Goal: Task Accomplishment & Management: Manage account settings

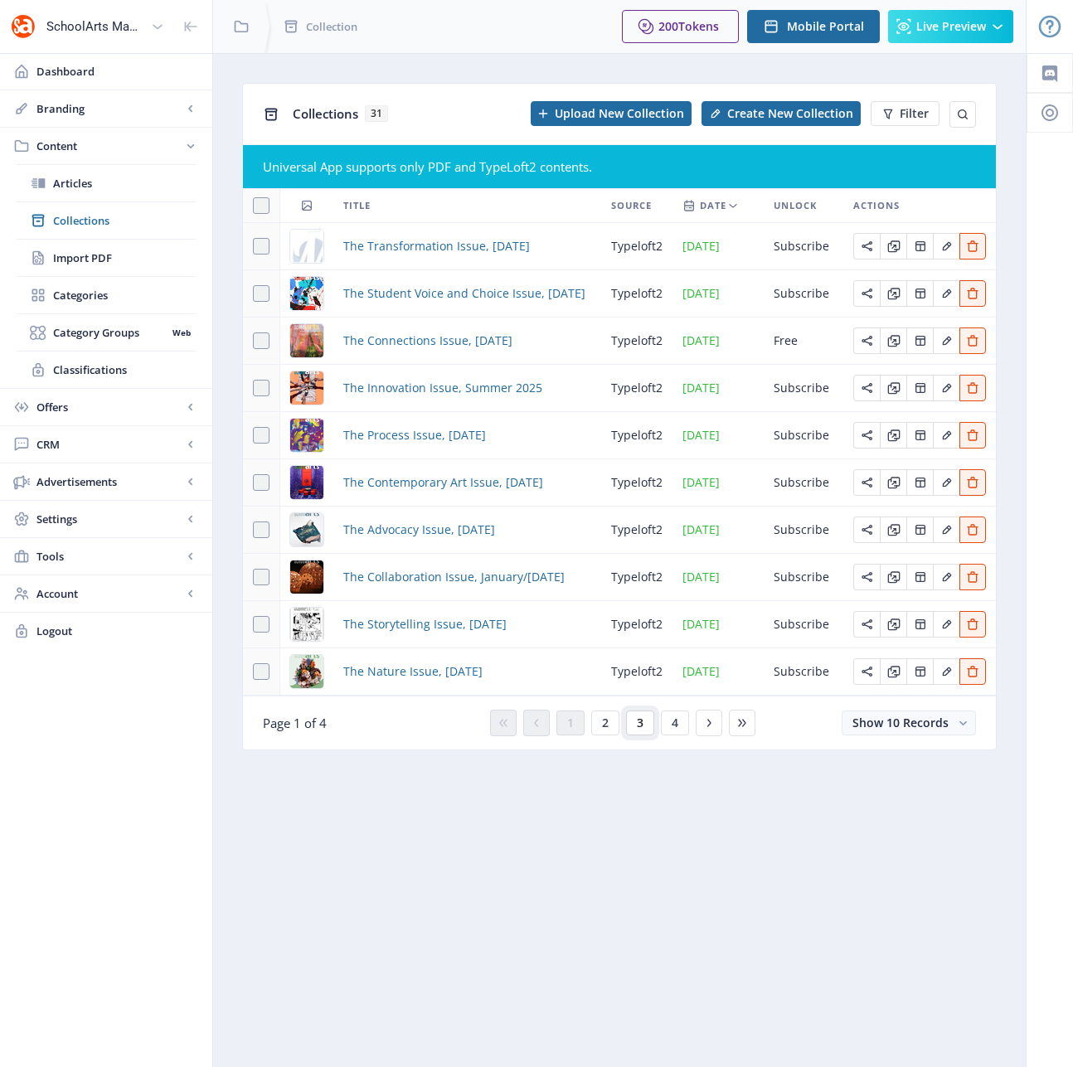
click at [635, 723] on button "3" at bounding box center [640, 723] width 28 height 25
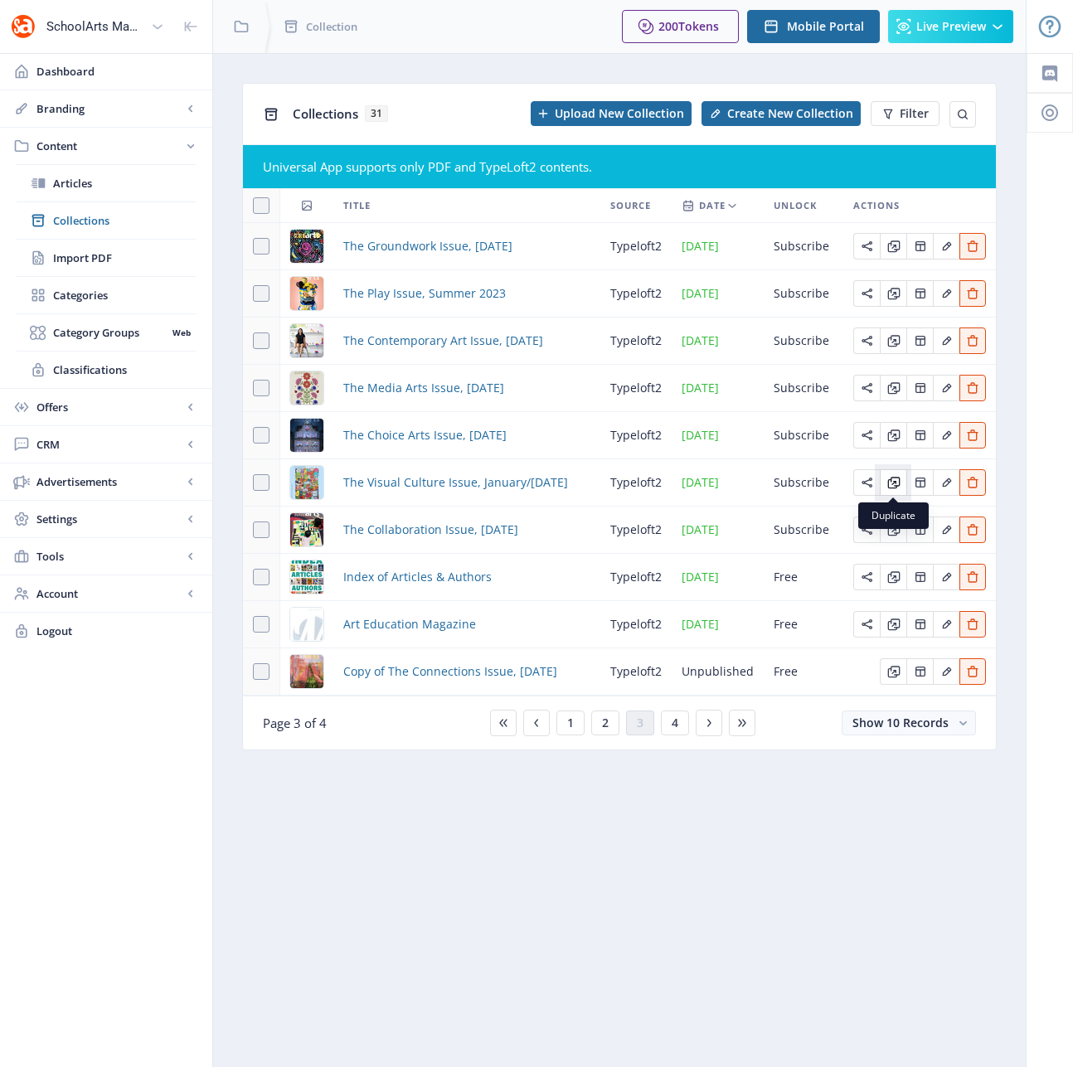
click at [892, 484] on icon "Edit page" at bounding box center [891, 483] width 9 height 9
click at [669, 724] on button "4" at bounding box center [675, 723] width 28 height 25
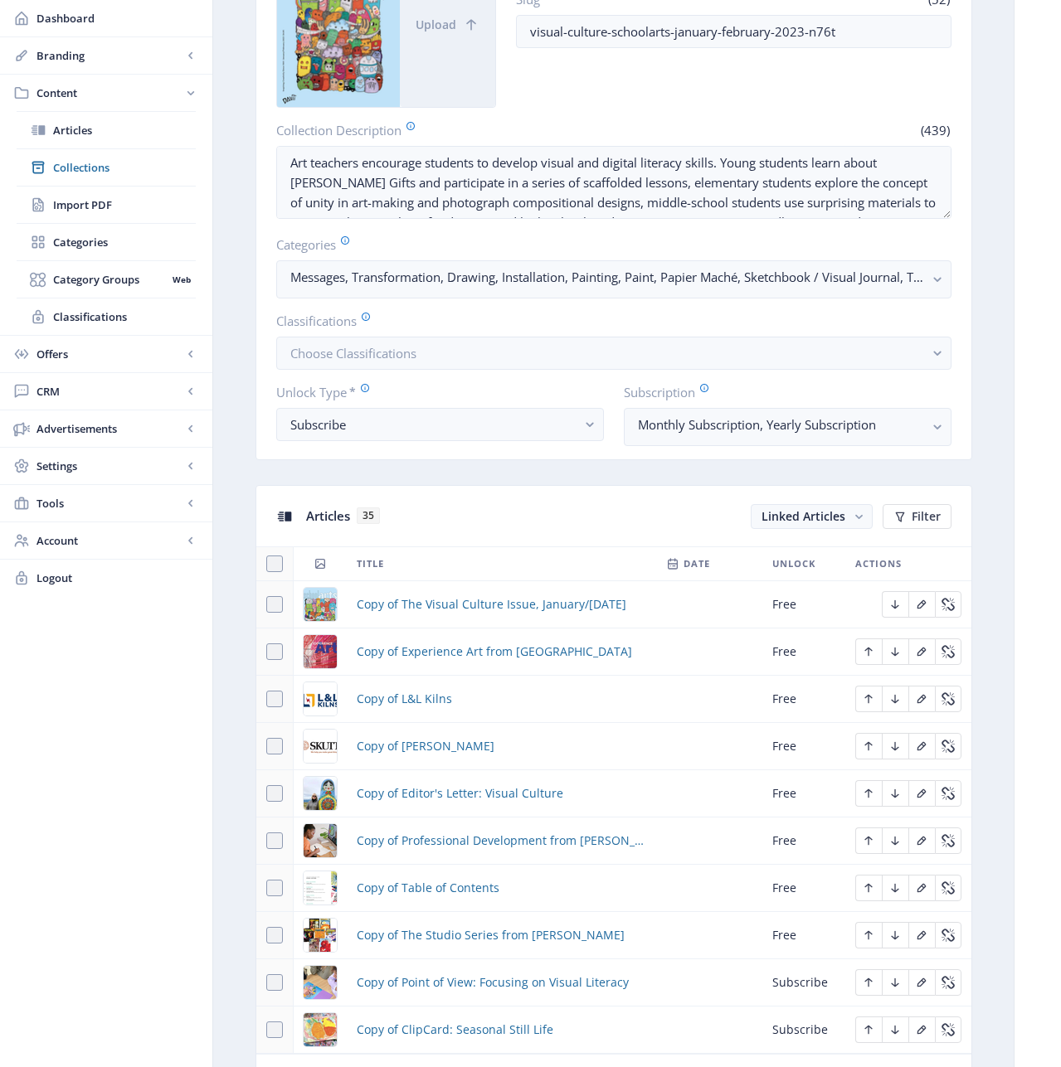
scroll to position [336, 0]
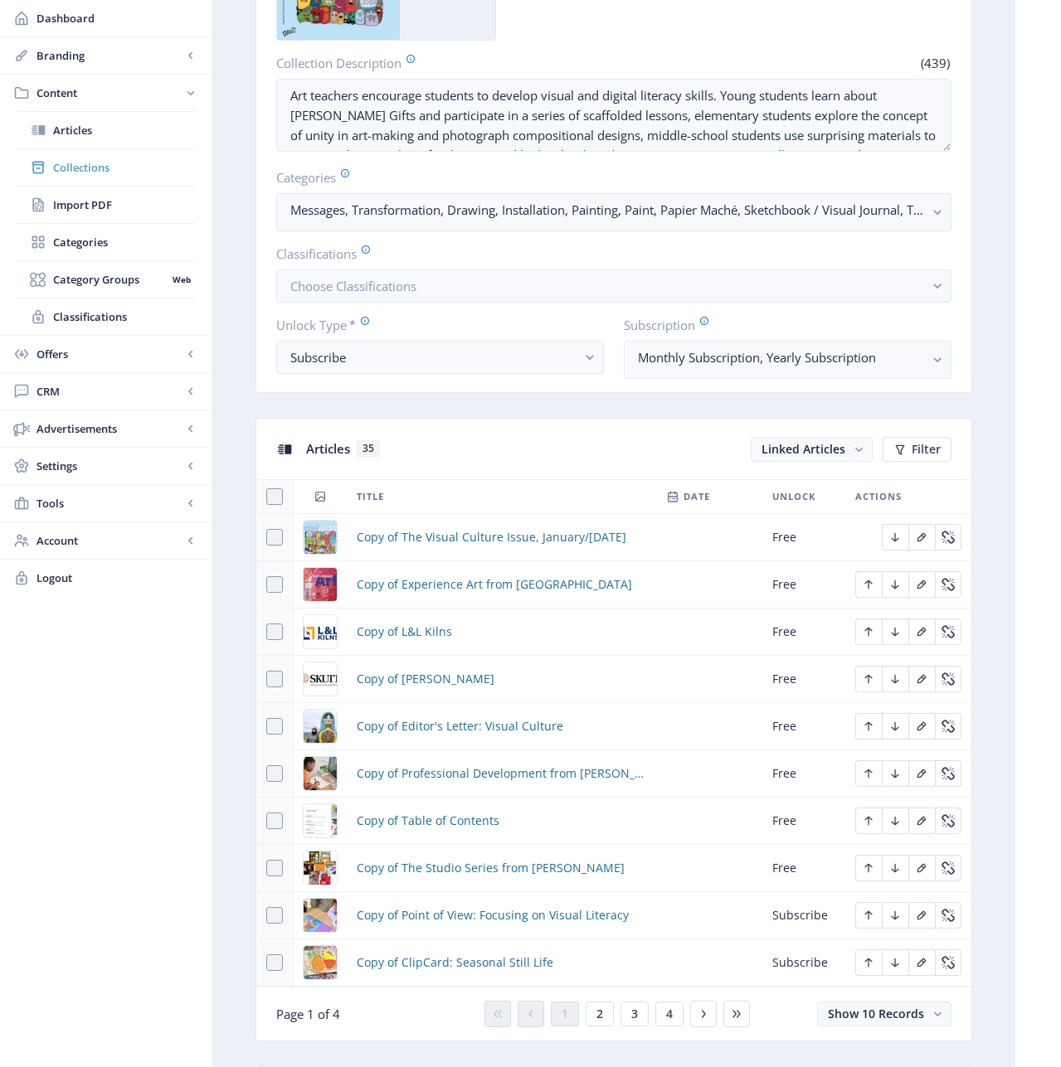
click at [74, 168] on span "Collections" at bounding box center [124, 167] width 143 height 17
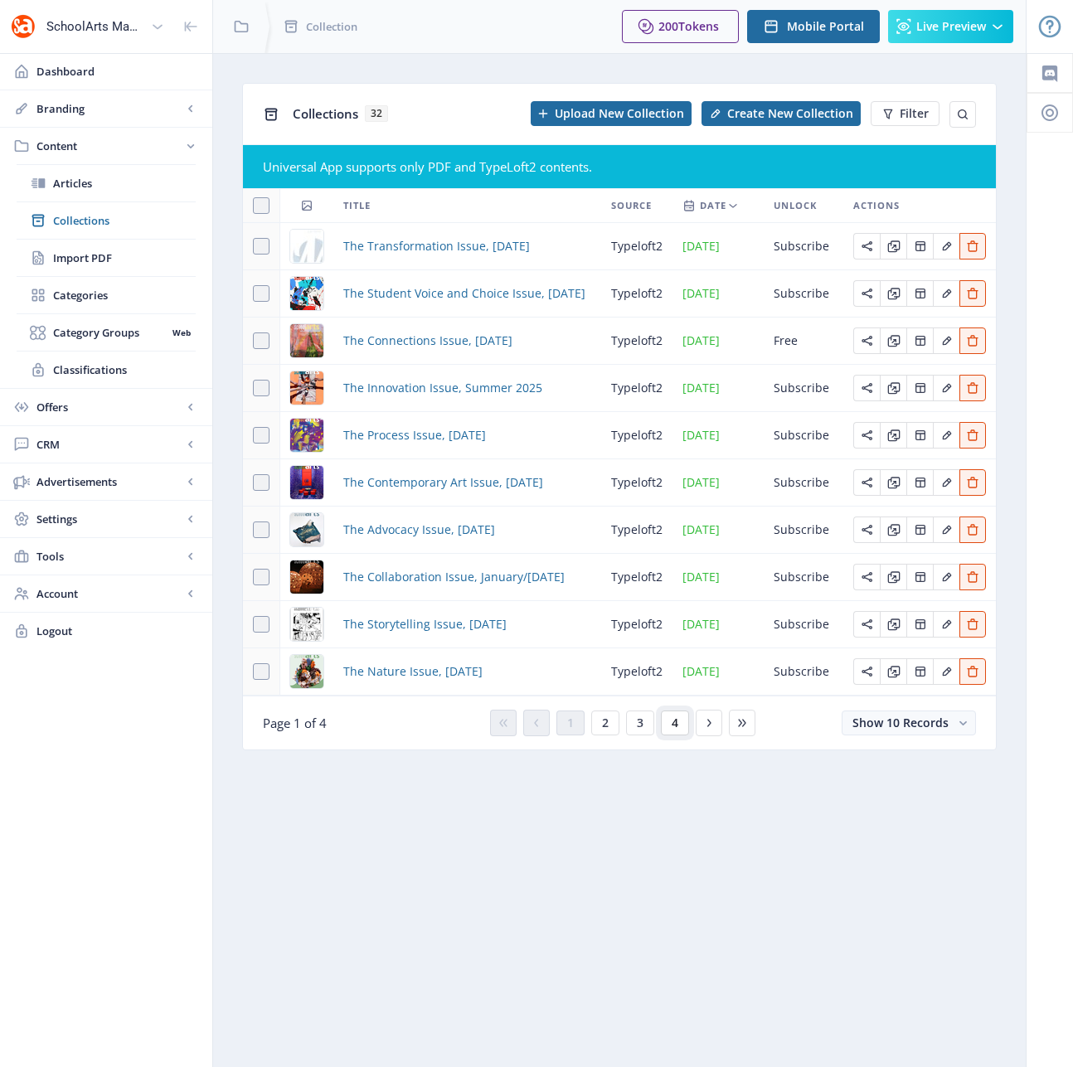
click at [673, 726] on span "4" at bounding box center [675, 723] width 7 height 13
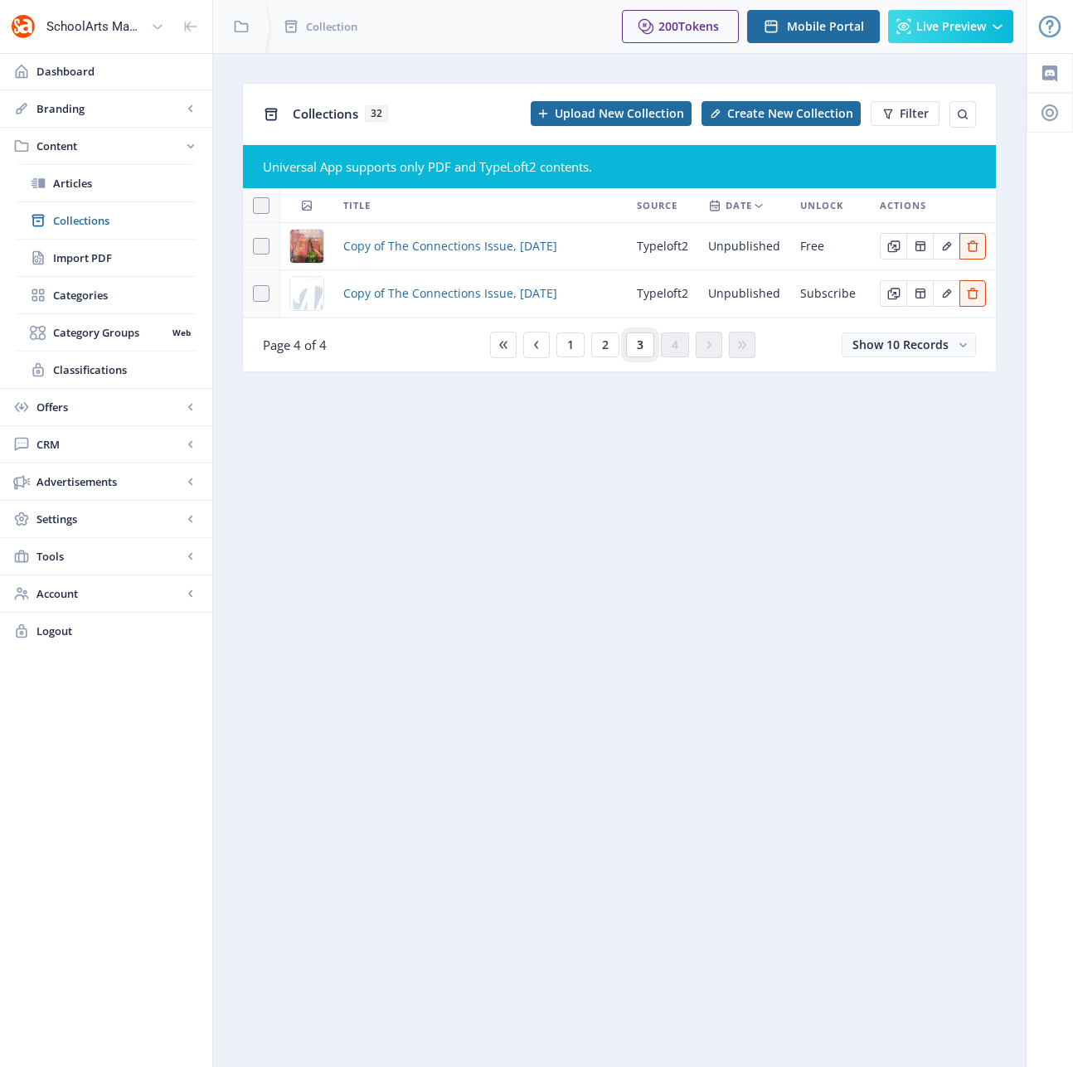
click at [644, 348] on button "3" at bounding box center [640, 345] width 28 height 25
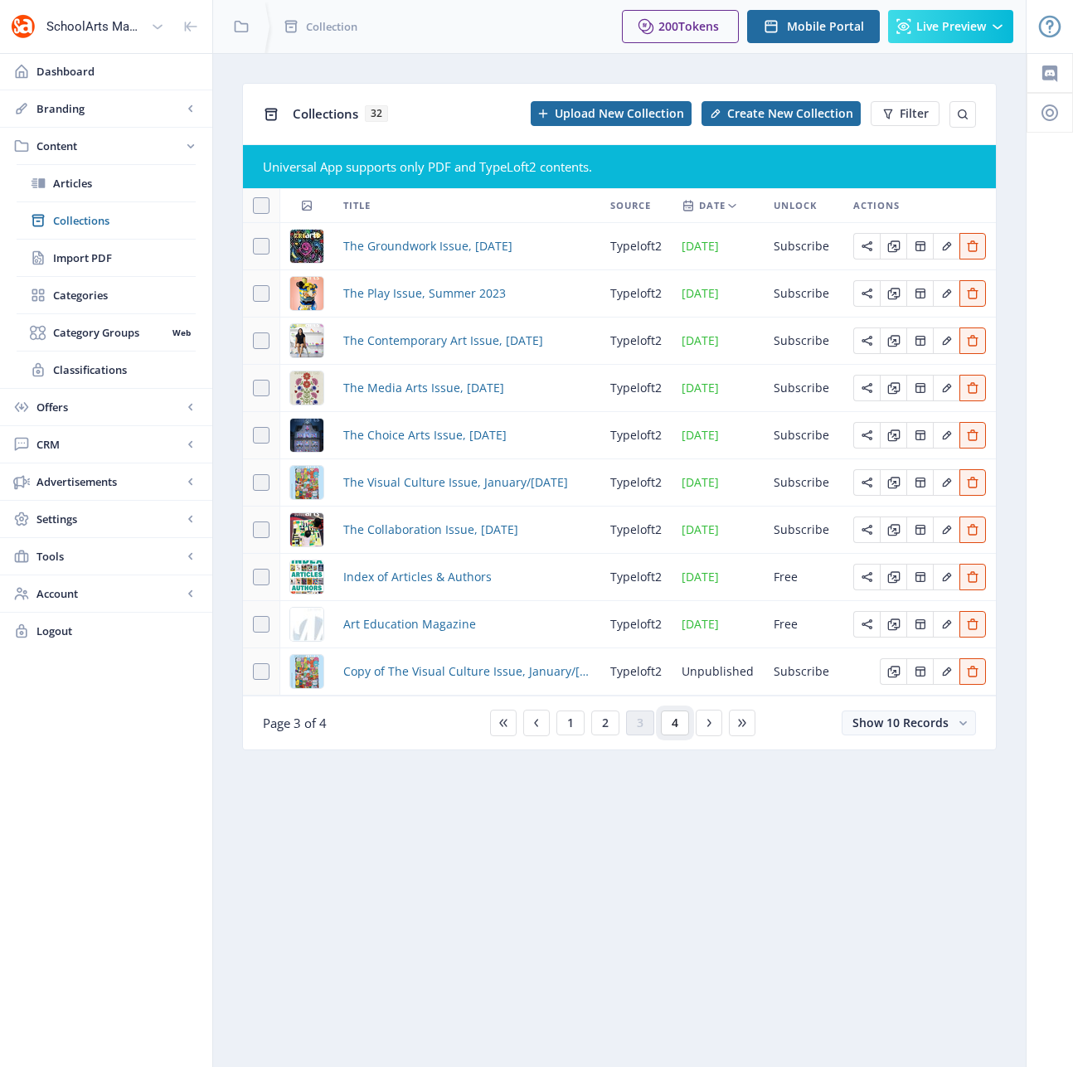
click at [674, 723] on span "4" at bounding box center [675, 723] width 7 height 13
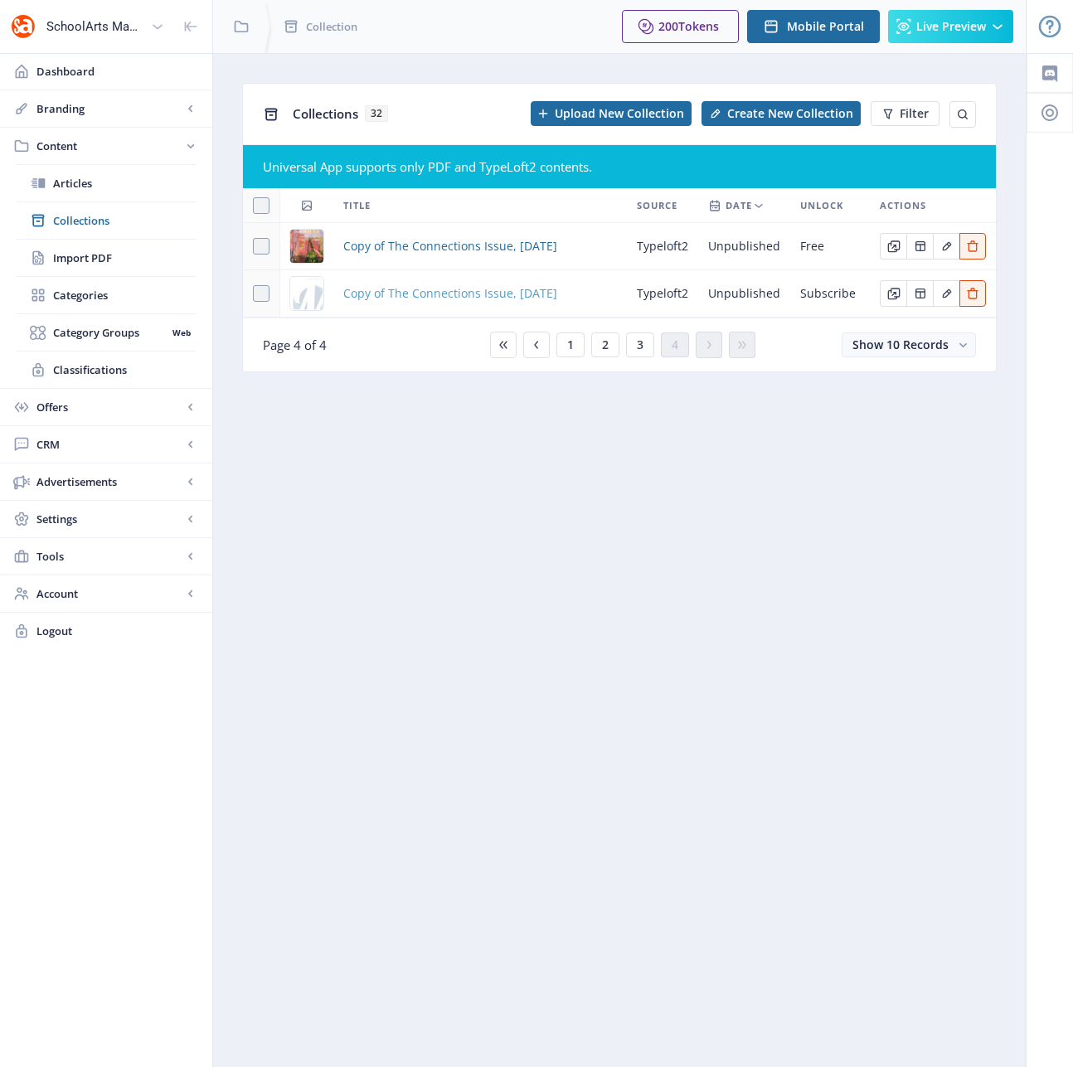
click at [526, 300] on span "Copy of The Connections Issue, [DATE]" at bounding box center [450, 294] width 214 height 20
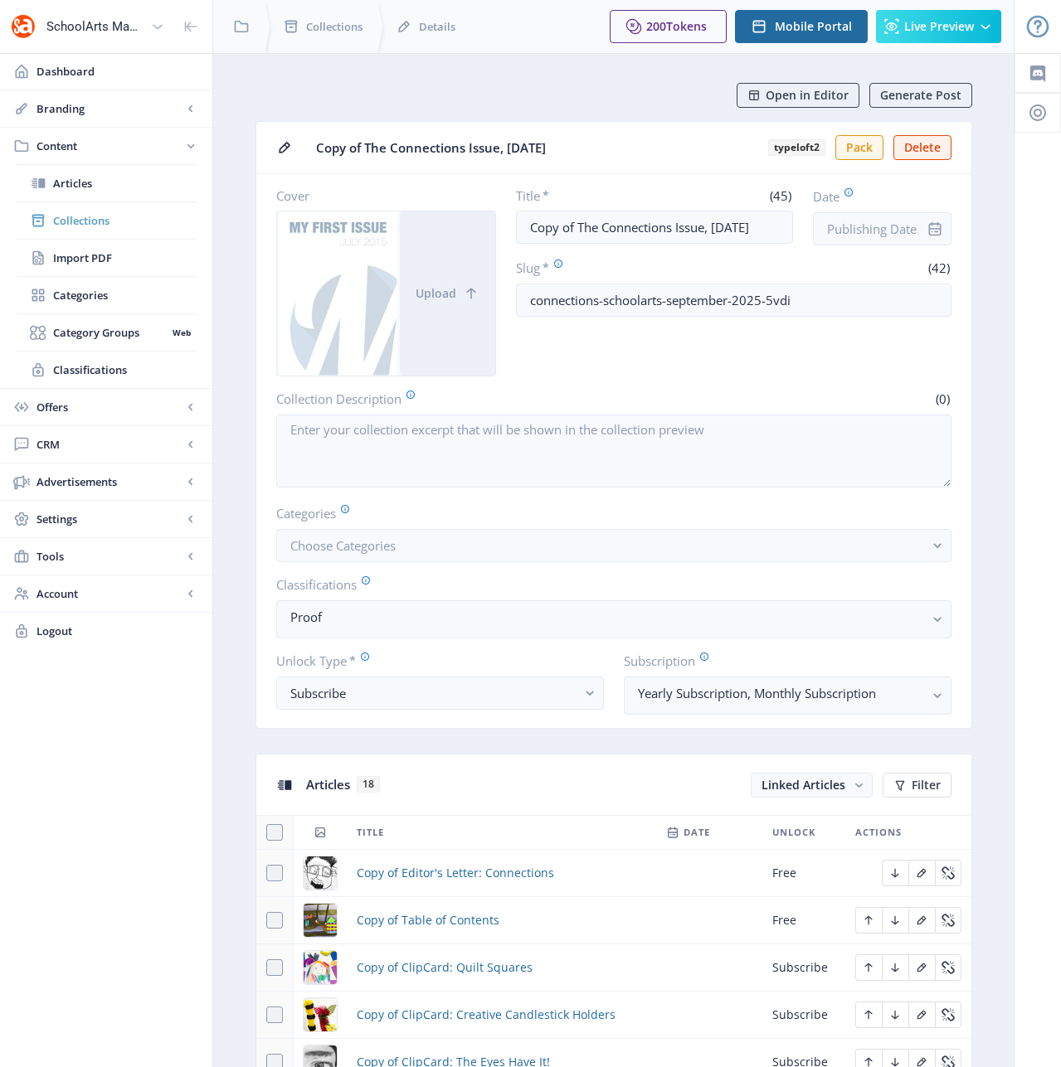
click at [100, 221] on span "Collections" at bounding box center [124, 220] width 143 height 17
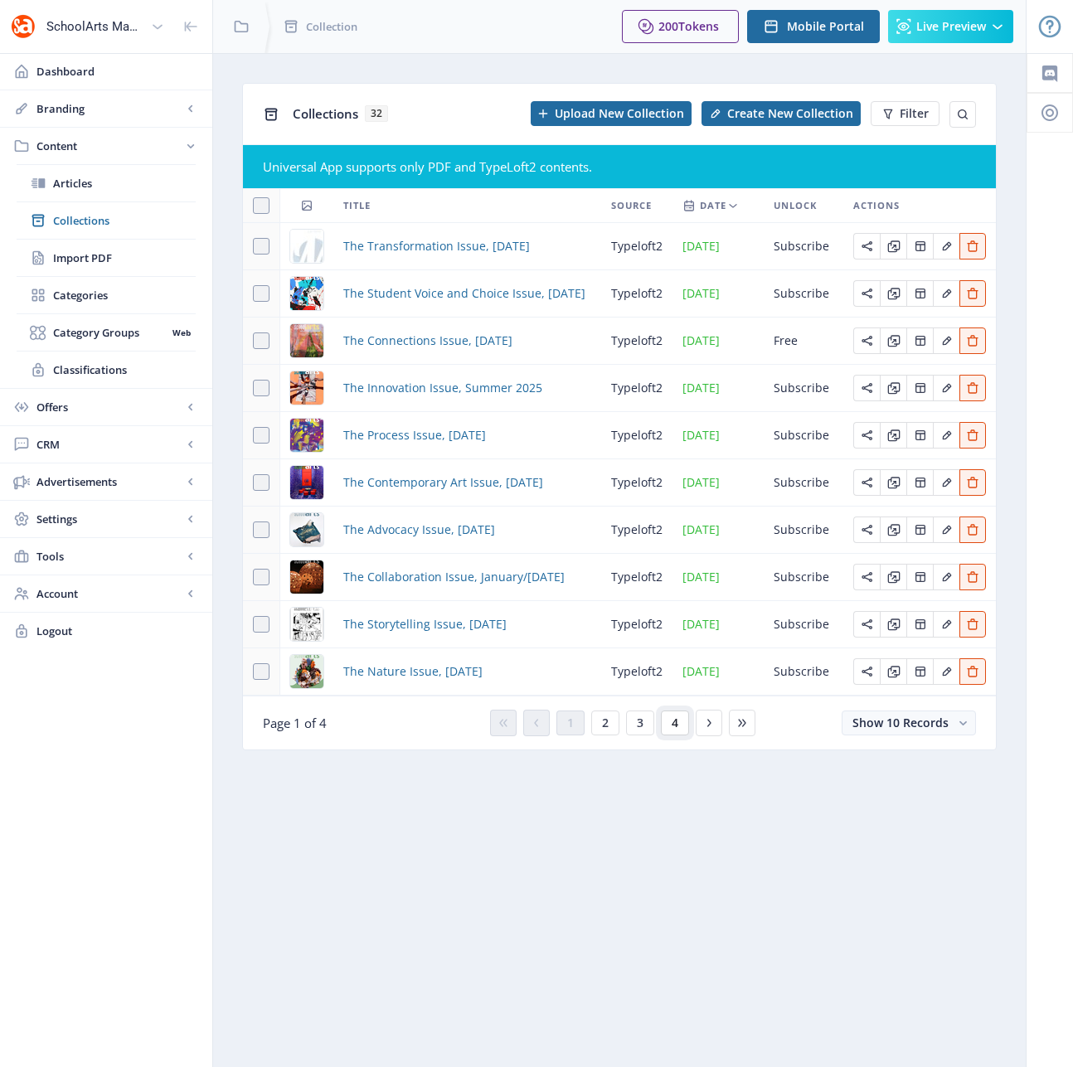
click at [682, 725] on button "4" at bounding box center [675, 723] width 28 height 25
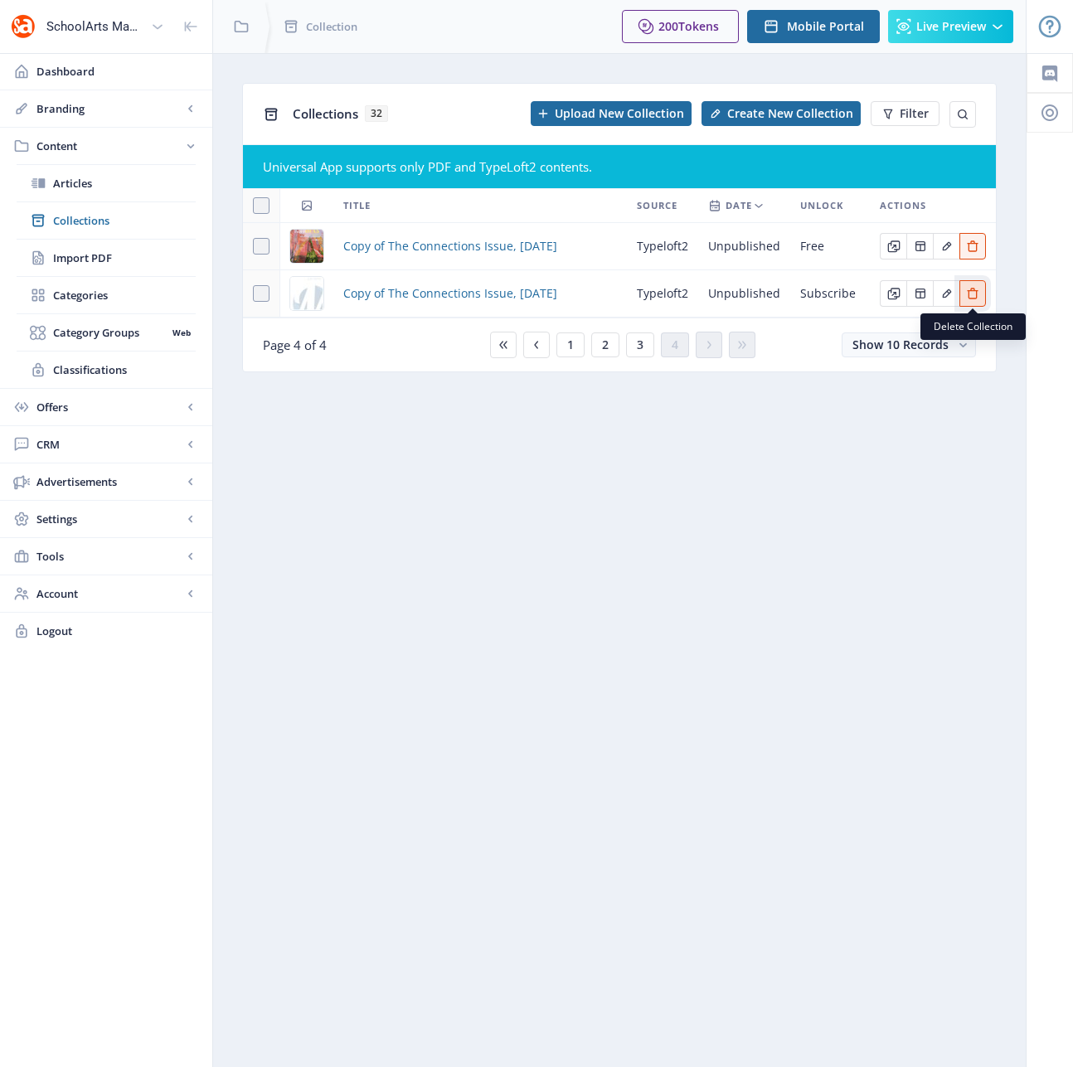
click at [973, 293] on icon "Edit page" at bounding box center [972, 293] width 13 height 13
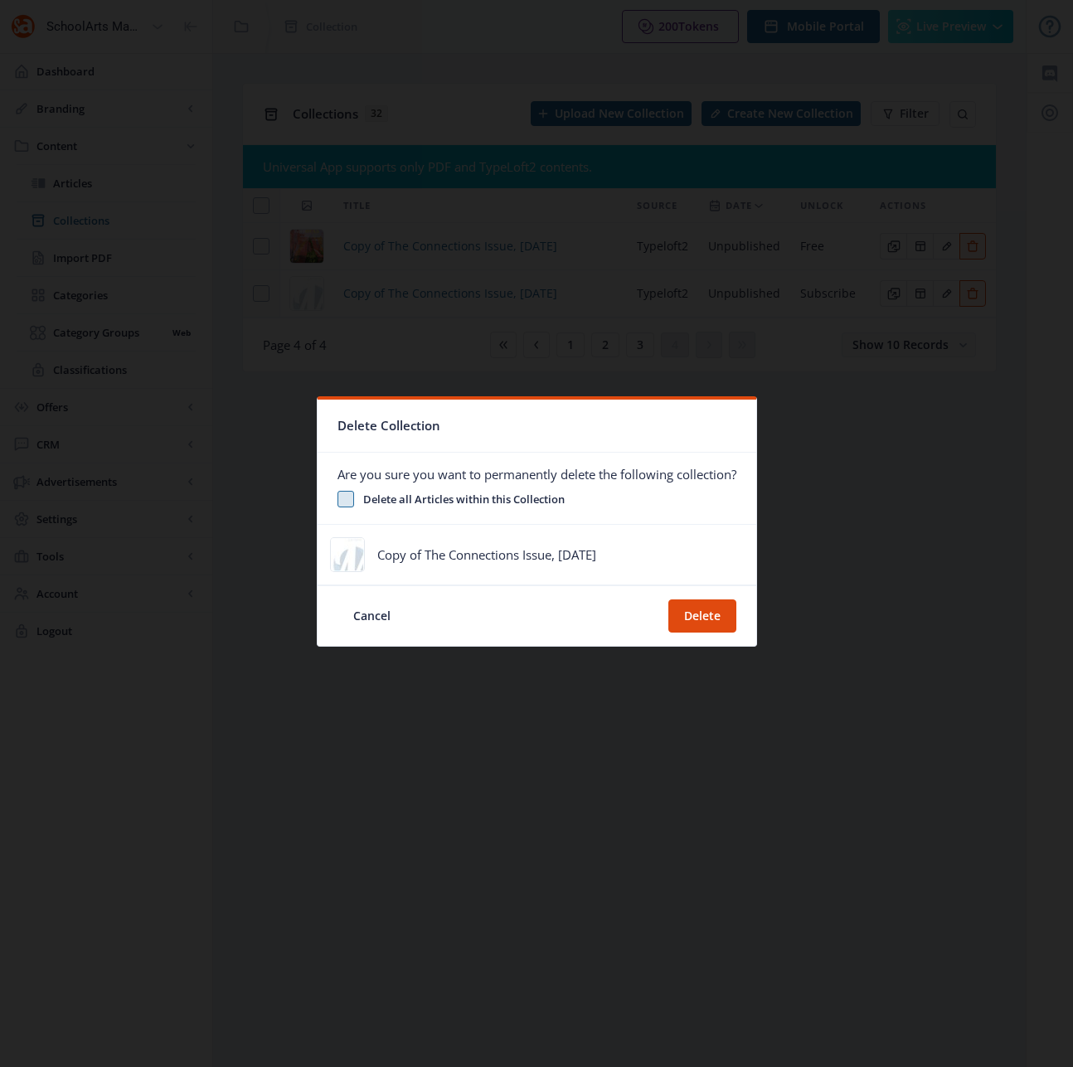
click at [348, 501] on span at bounding box center [346, 499] width 17 height 17
click at [338, 499] on input "Delete all Articles within this Collection" at bounding box center [338, 498] width 1 height 1
click at [345, 500] on icon at bounding box center [345, 499] width 7 height 17
click at [338, 499] on input "Delete all Articles within this Collection" at bounding box center [338, 498] width 1 height 1
checkbox input "false"
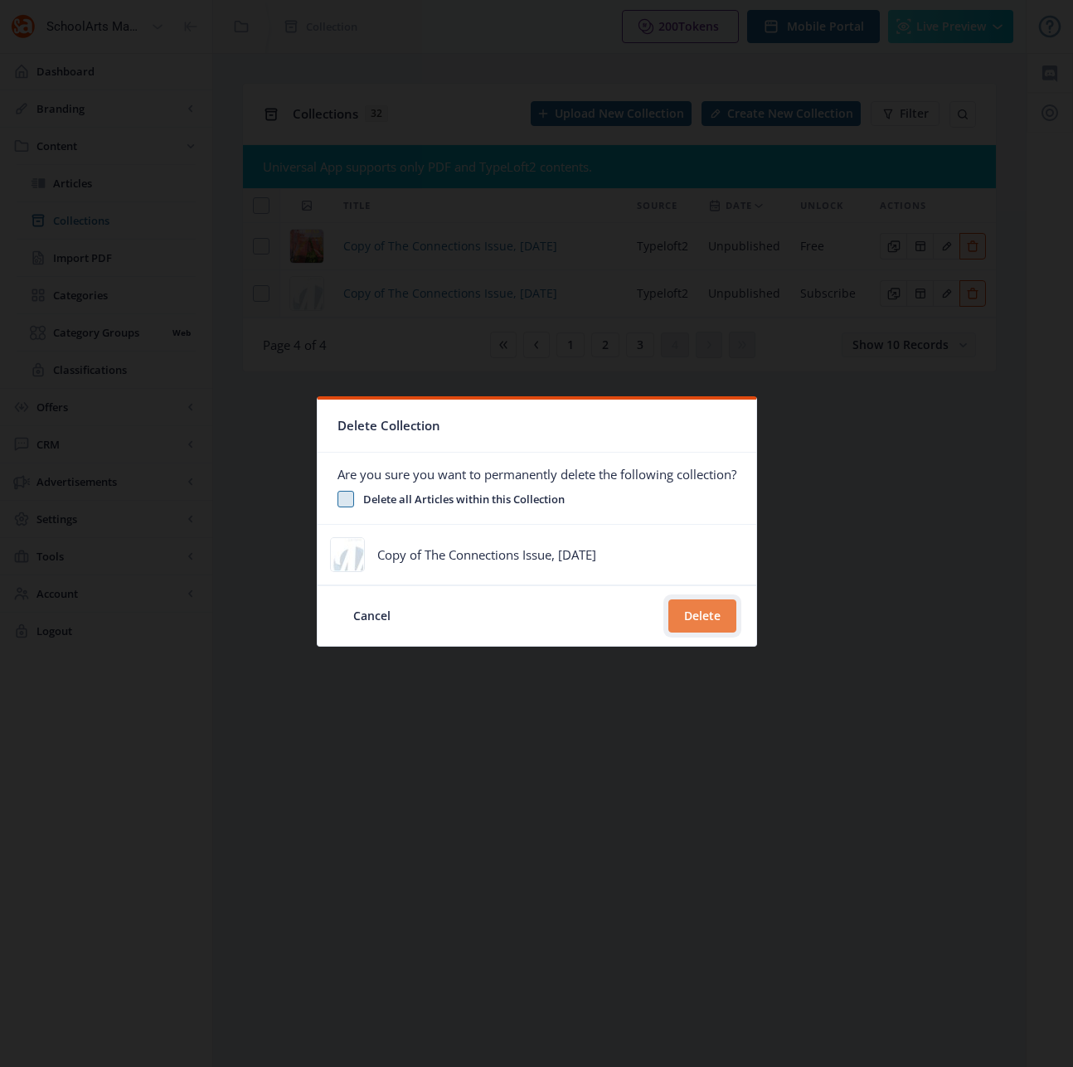
click at [698, 610] on button "Delete" at bounding box center [703, 616] width 68 height 33
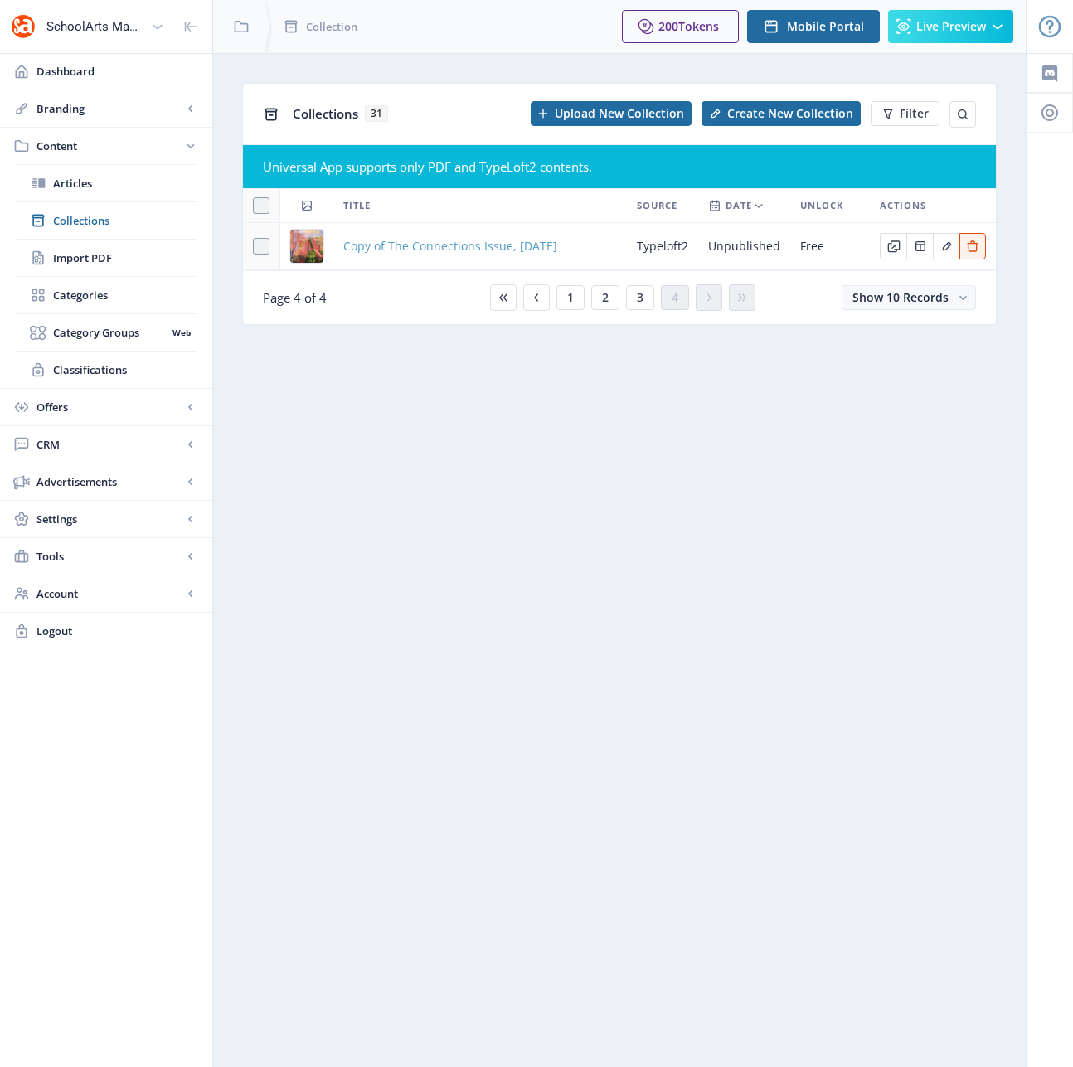
click at [497, 243] on span "Copy of The Connections Issue, [DATE]" at bounding box center [450, 246] width 214 height 20
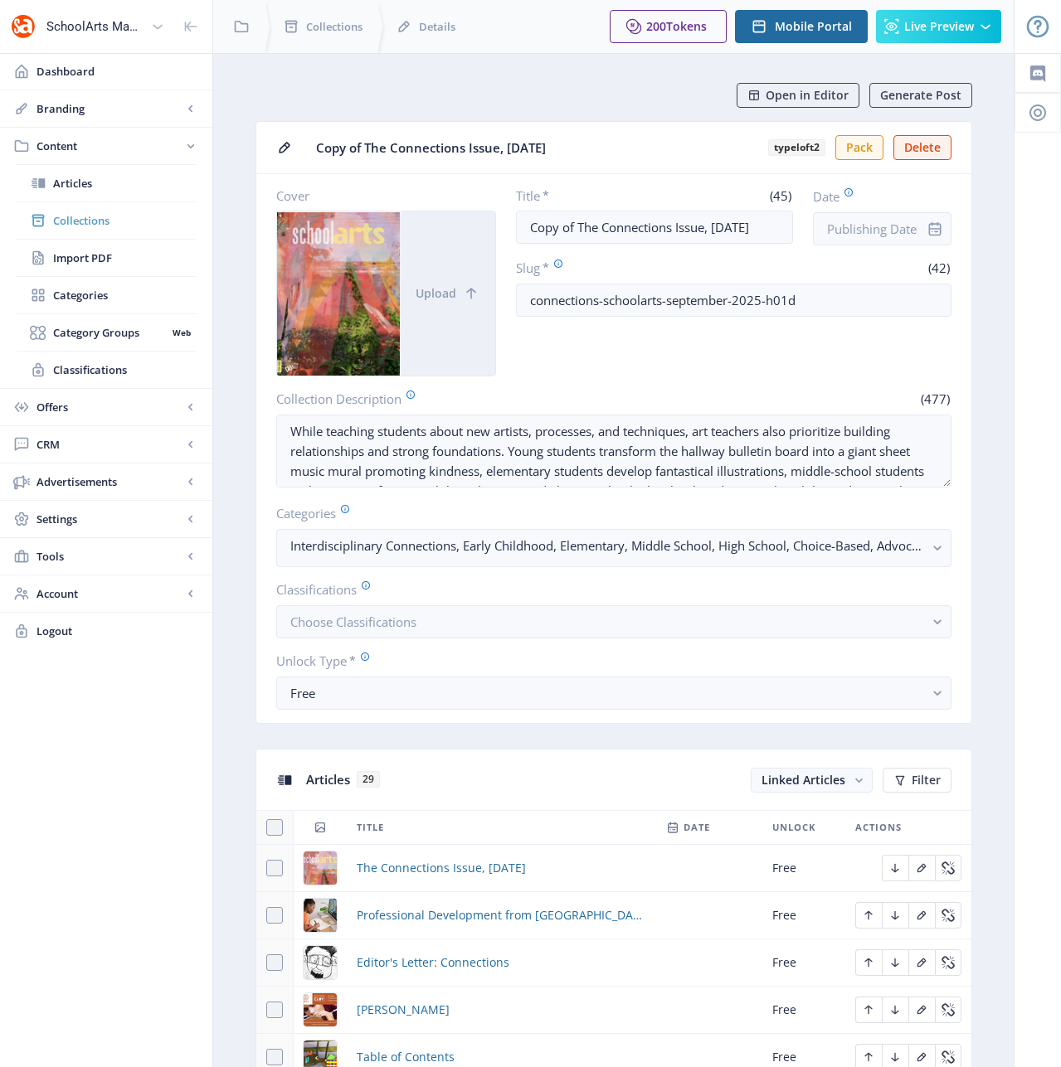
click at [89, 220] on span "Collections" at bounding box center [124, 220] width 143 height 17
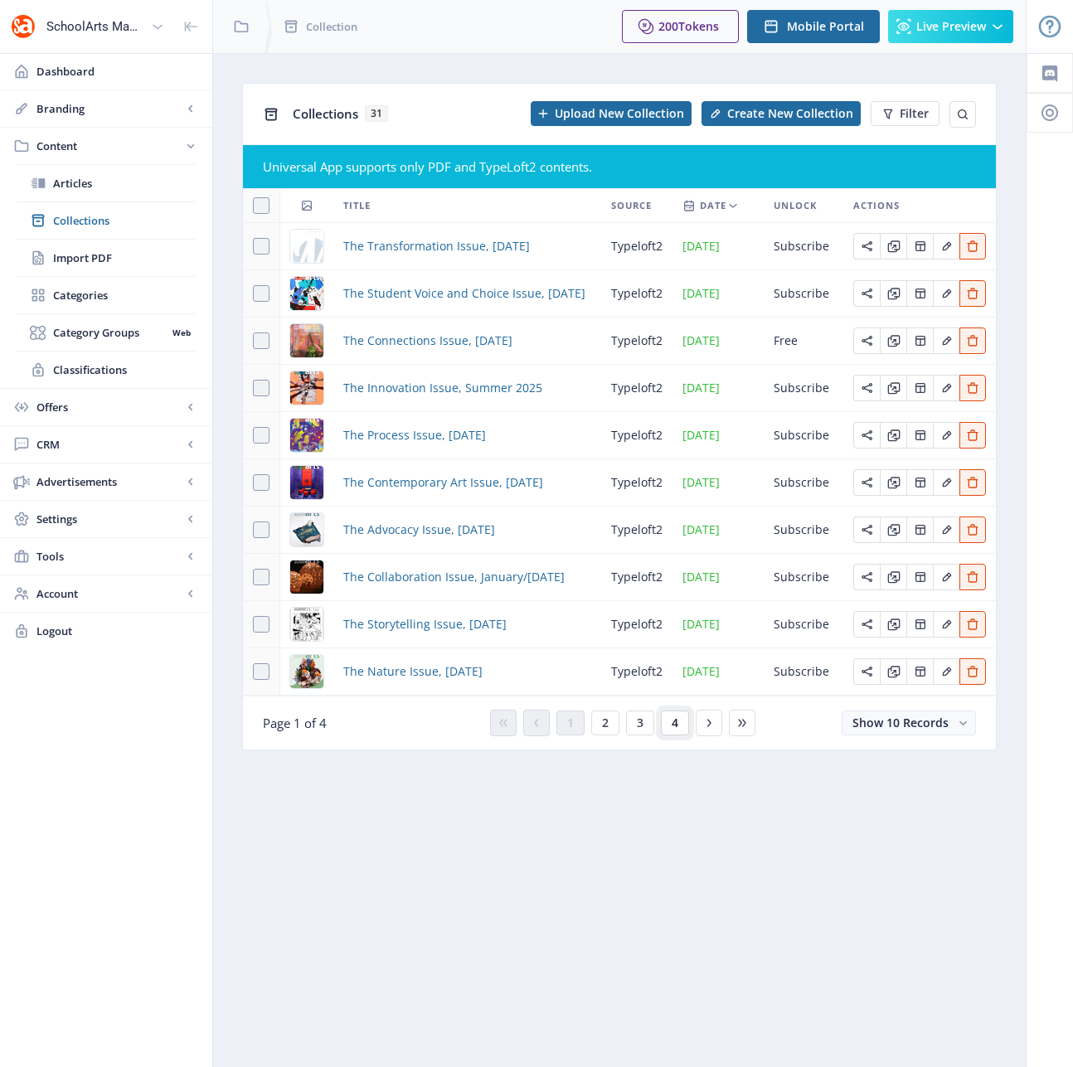
click at [676, 726] on span "4" at bounding box center [675, 723] width 7 height 13
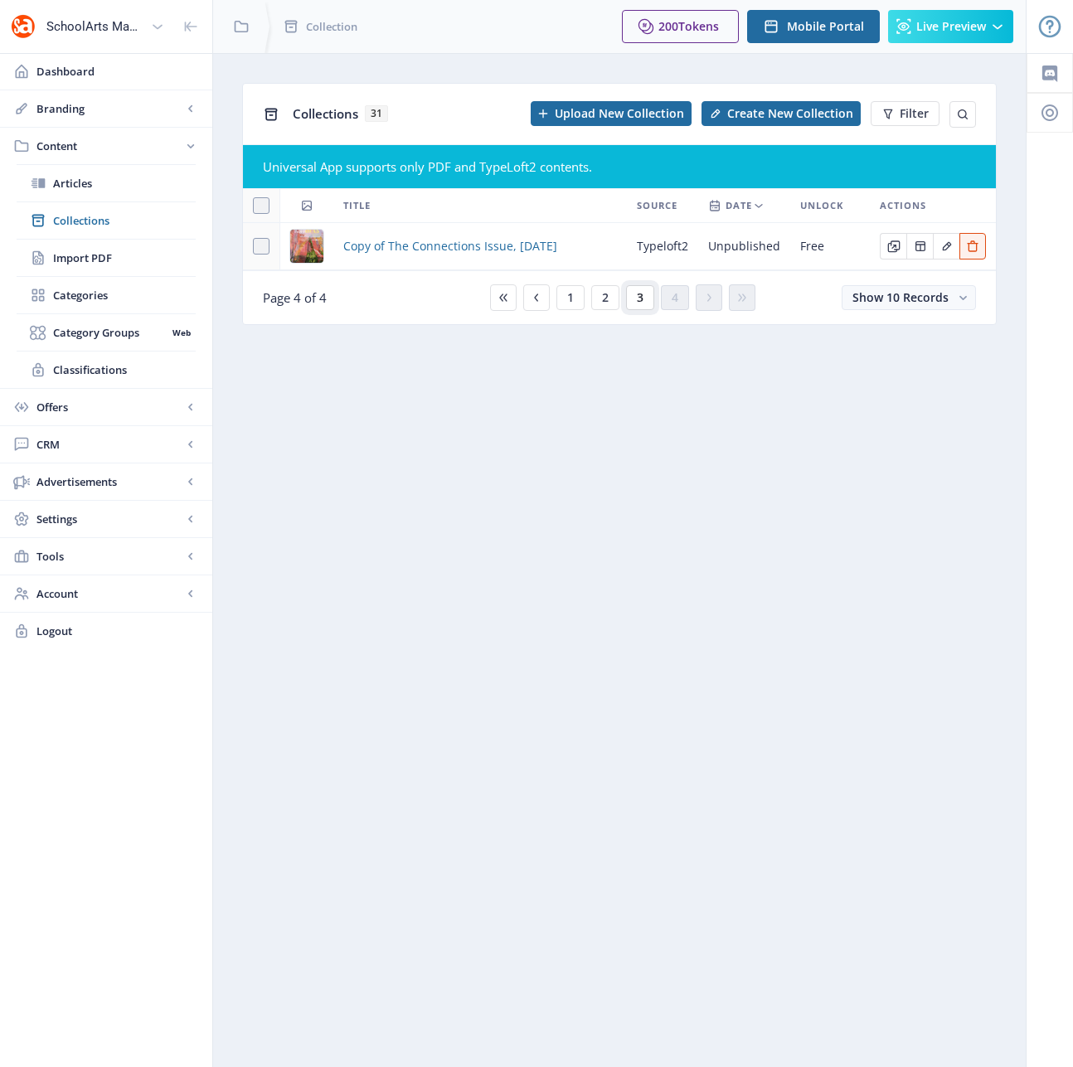
click at [638, 299] on span "3" at bounding box center [640, 297] width 7 height 13
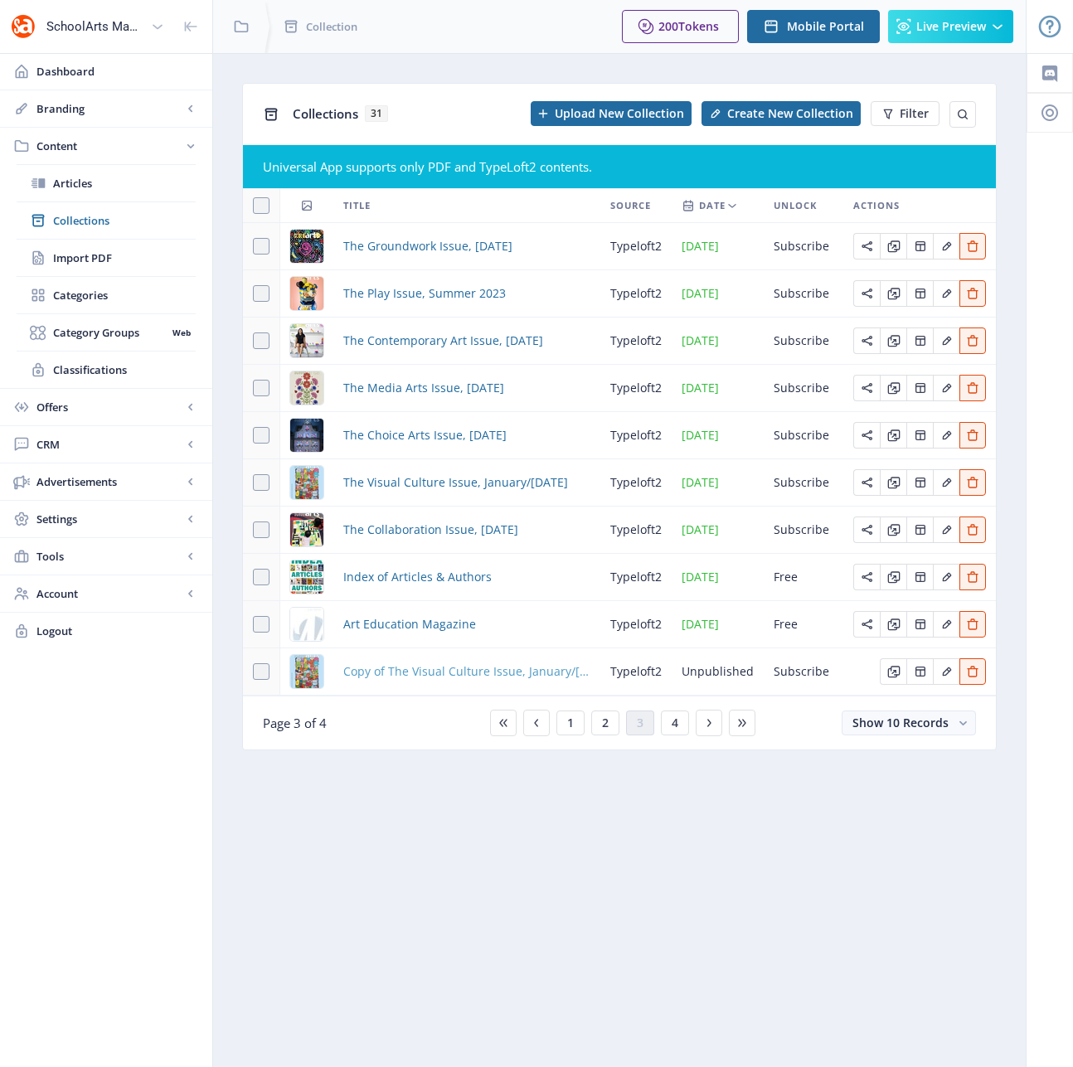
click at [435, 671] on span "Copy of The Visual Culture Issue, January/[DATE]" at bounding box center [466, 672] width 247 height 20
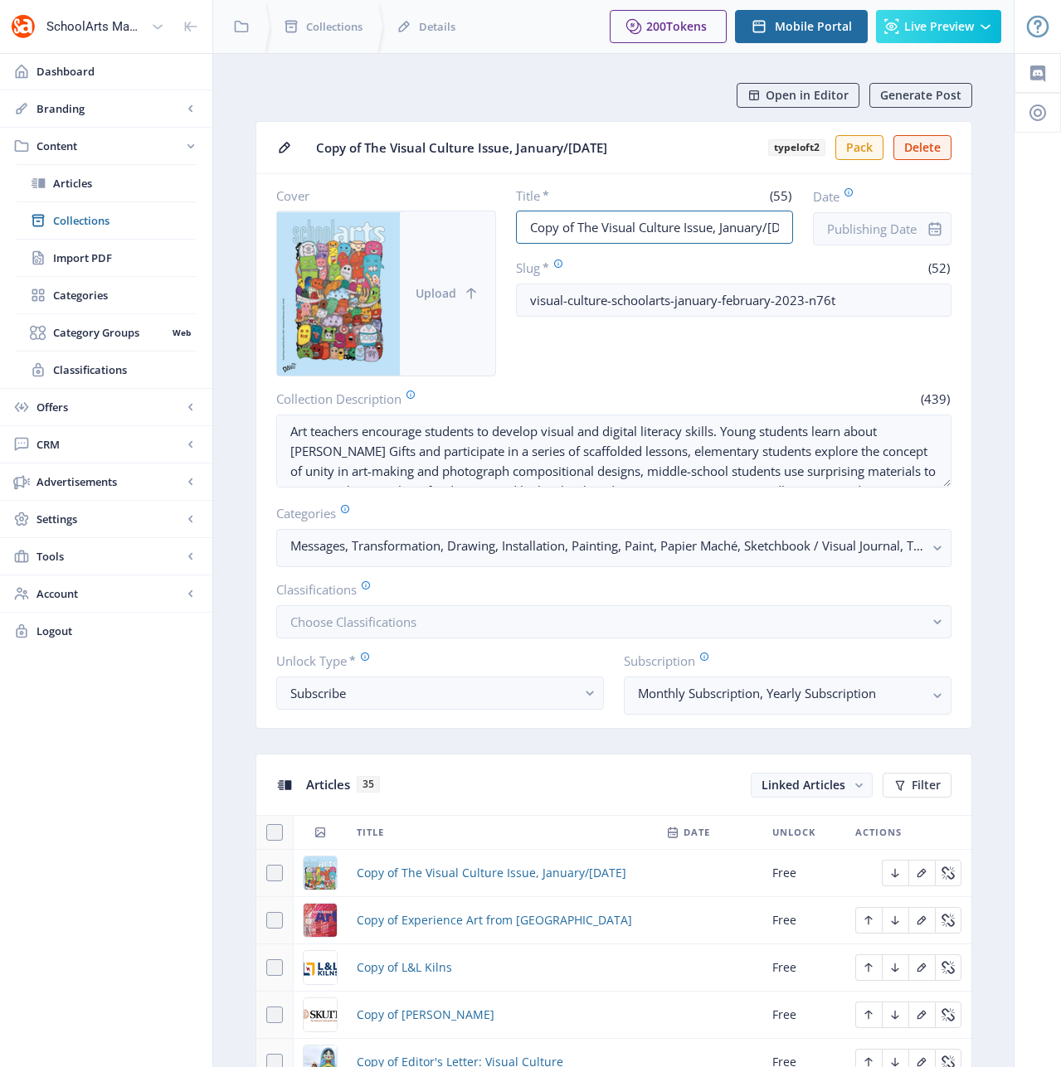
drag, startPoint x: 579, startPoint y: 226, endPoint x: 489, endPoint y: 221, distance: 89.7
click at [490, 221] on div "Cover Upload Title * (55) Copy of The Visual Culture Issue, January/February 20…" at bounding box center [613, 281] width 675 height 189
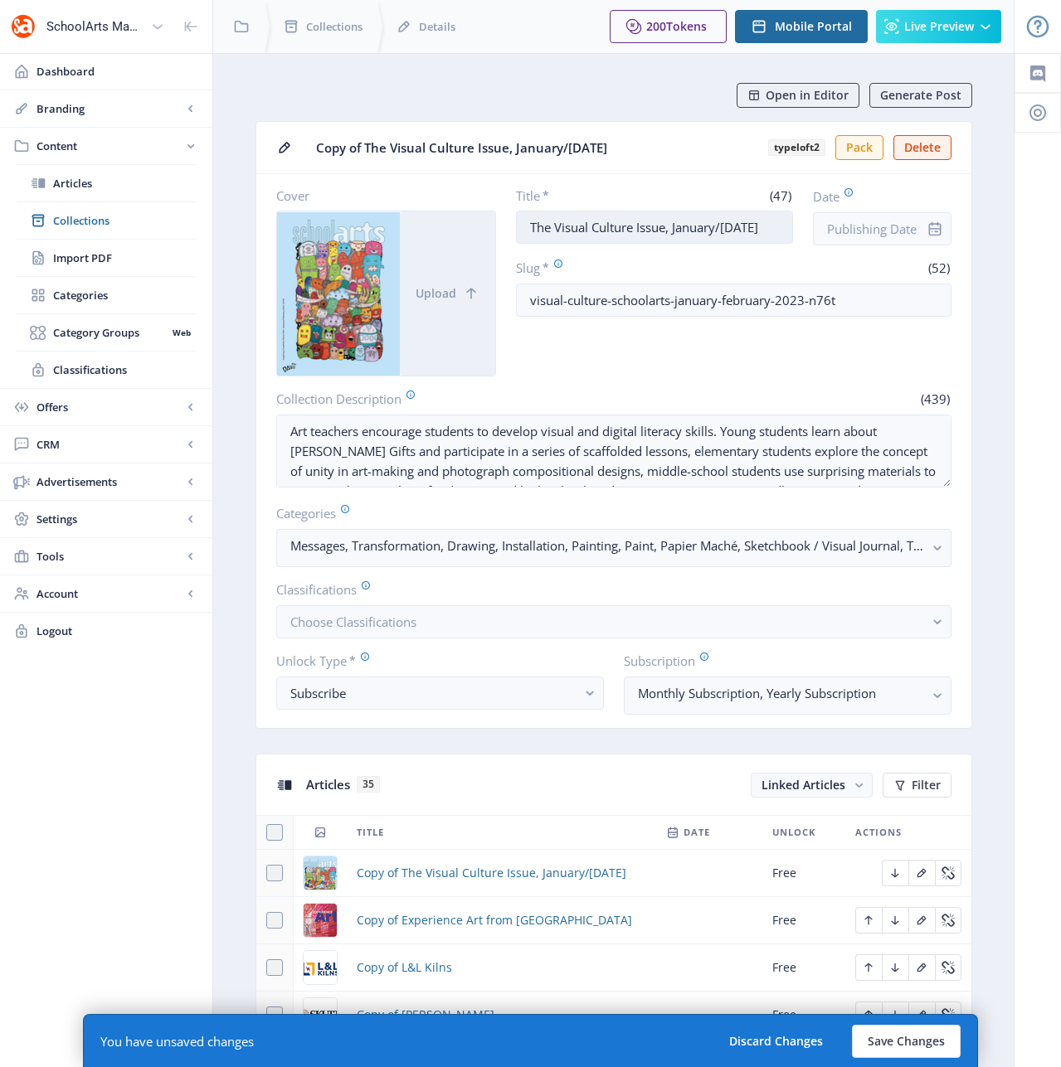
drag, startPoint x: 629, startPoint y: 227, endPoint x: 555, endPoint y: 226, distance: 73.8
click at [555, 226] on input "The Visual Culture Issue, January/[DATE]" at bounding box center [654, 227] width 277 height 33
drag, startPoint x: 769, startPoint y: 226, endPoint x: 624, endPoint y: 231, distance: 145.2
click at [624, 231] on input "The Story Issue, January/February 2023" at bounding box center [654, 227] width 277 height 33
type input "The Story Issue, November 2022"
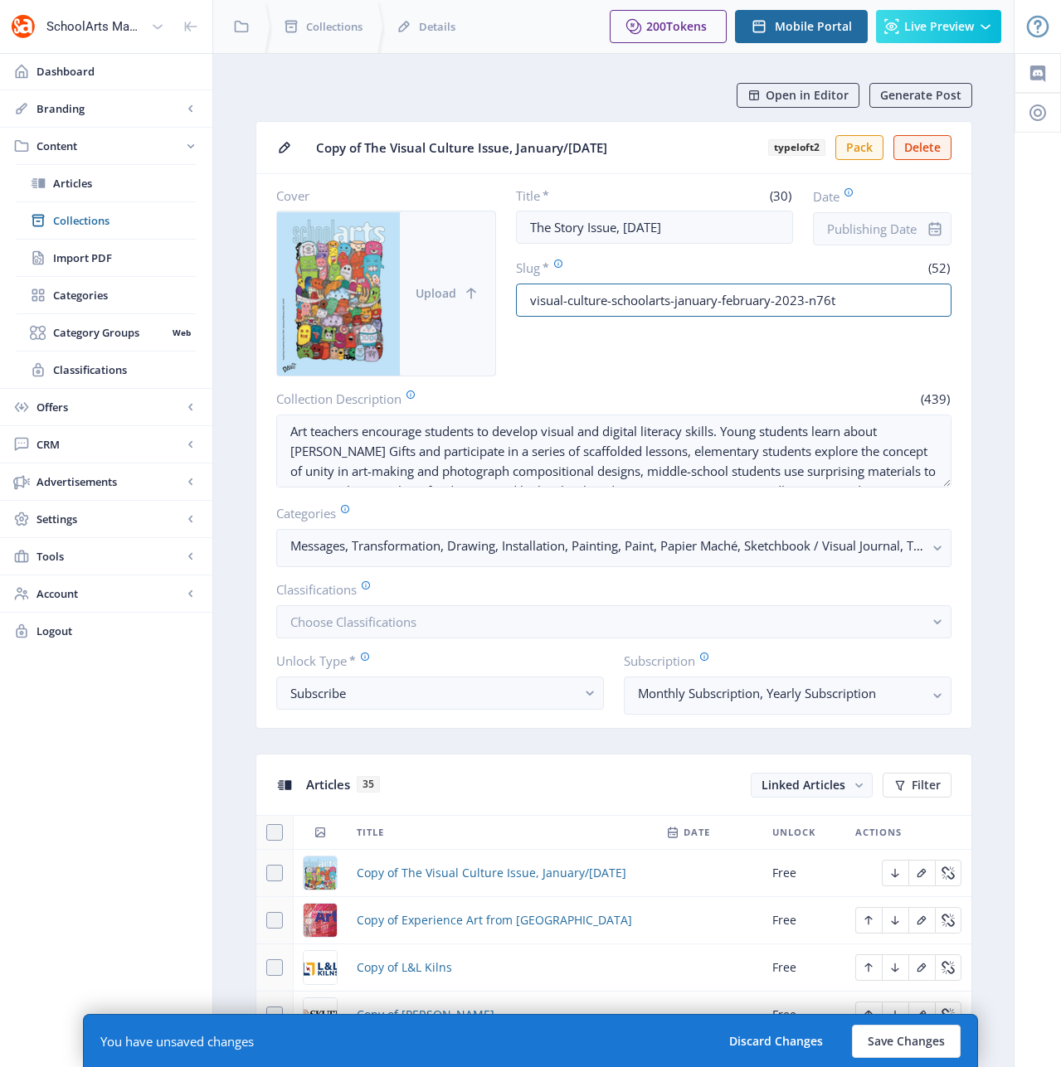
drag, startPoint x: 606, startPoint y: 301, endPoint x: 476, endPoint y: 289, distance: 130.8
click at [476, 289] on div "Cover Upload Title * (30) The Story Issue, November 2022 Date Slug * (52) visua…" at bounding box center [613, 281] width 675 height 189
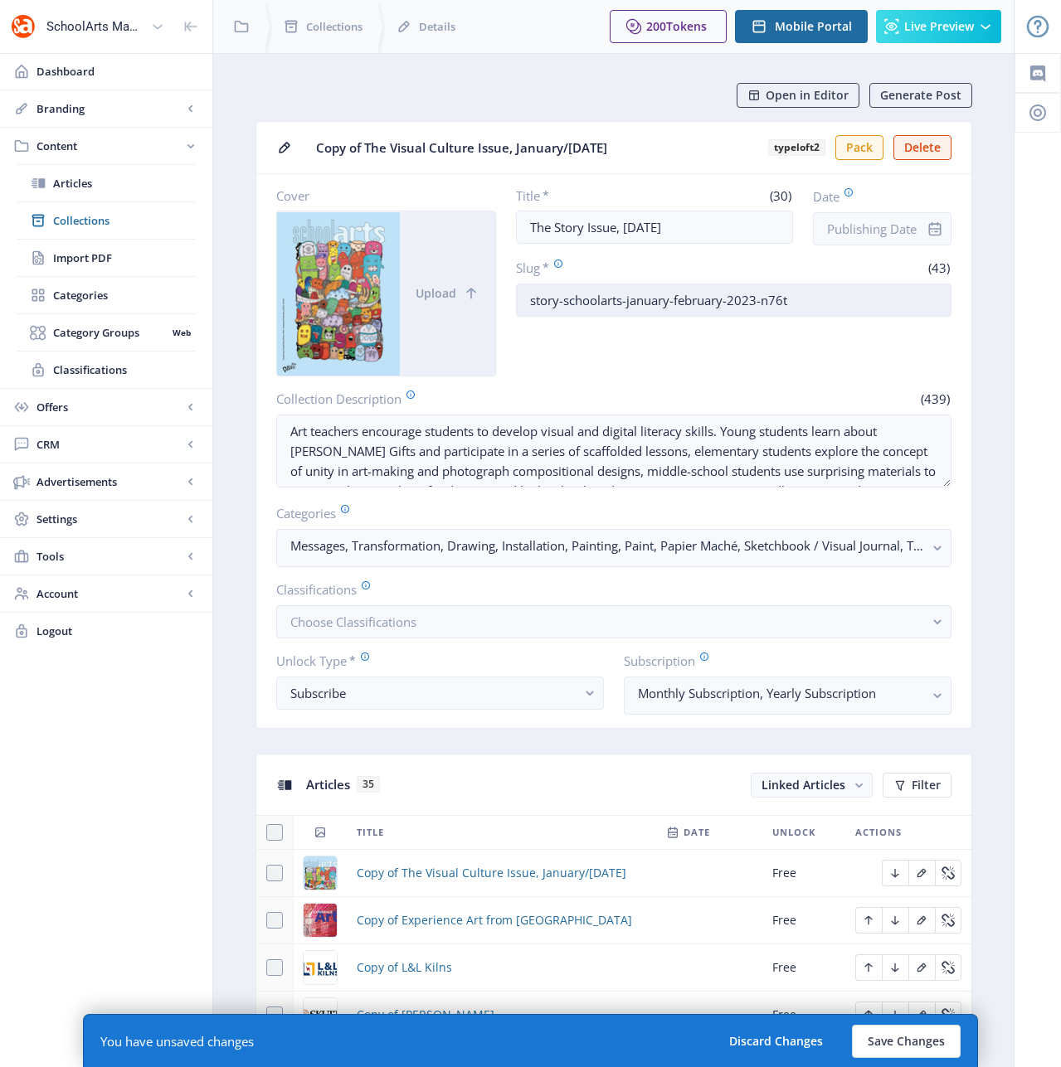
drag, startPoint x: 803, startPoint y: 304, endPoint x: 627, endPoint y: 299, distance: 175.9
click at [627, 299] on input "story-schoolarts-january-february-2023-n76t" at bounding box center [733, 300] width 435 height 33
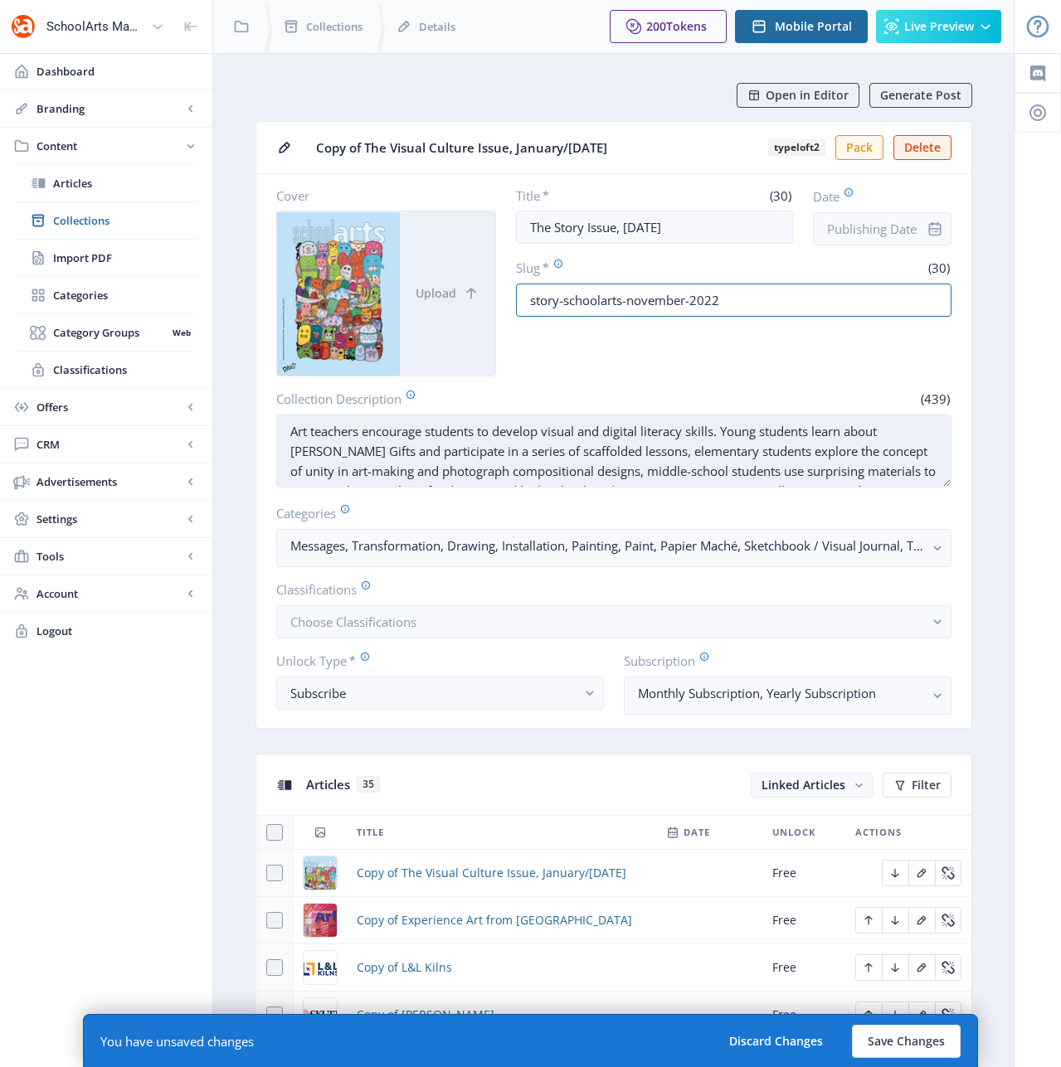
type input "story-schoolarts-november-2022"
click at [684, 456] on textarea "Art teachers encourage students to develop visual and digital literacy skills. …" at bounding box center [613, 451] width 675 height 73
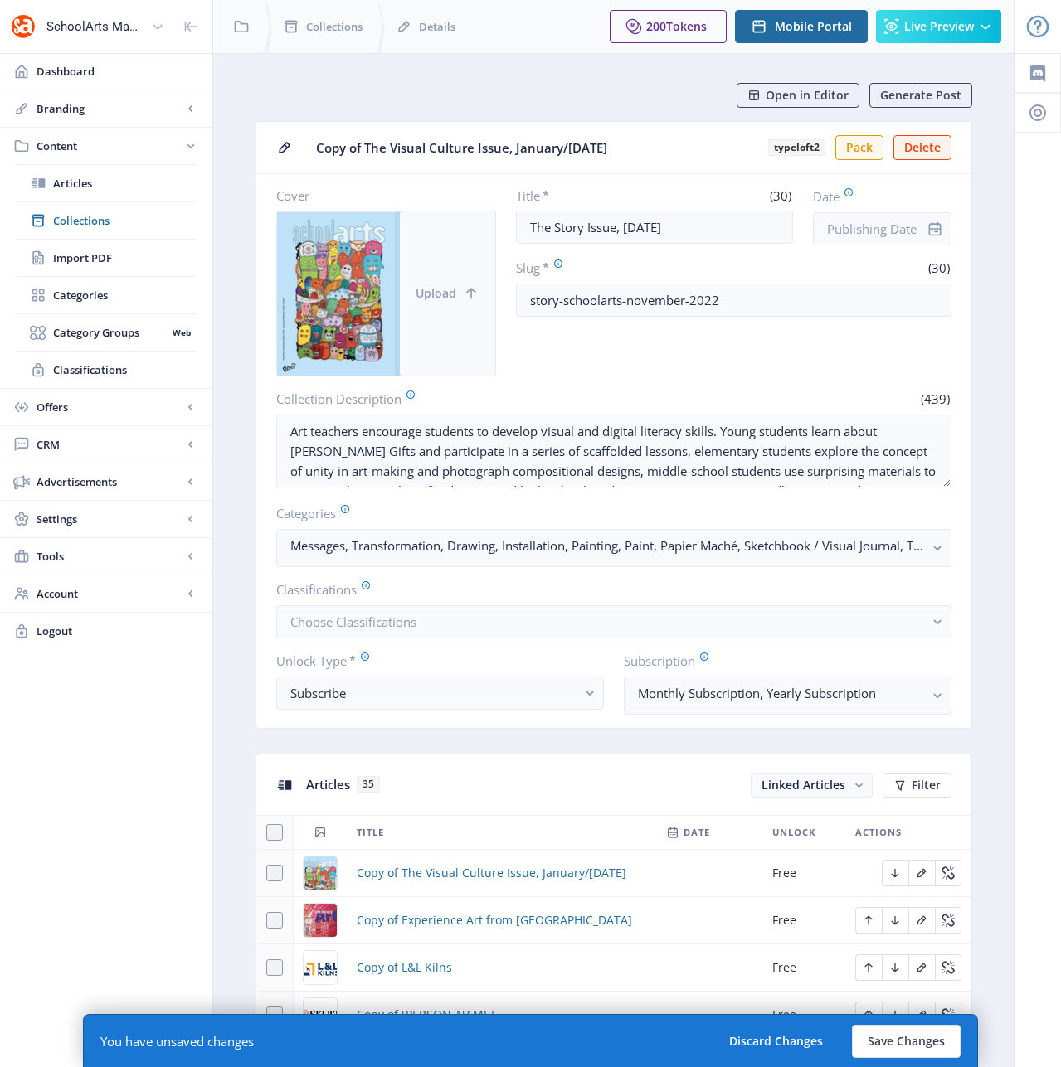
click at [458, 304] on button "Upload" at bounding box center [447, 294] width 95 height 164
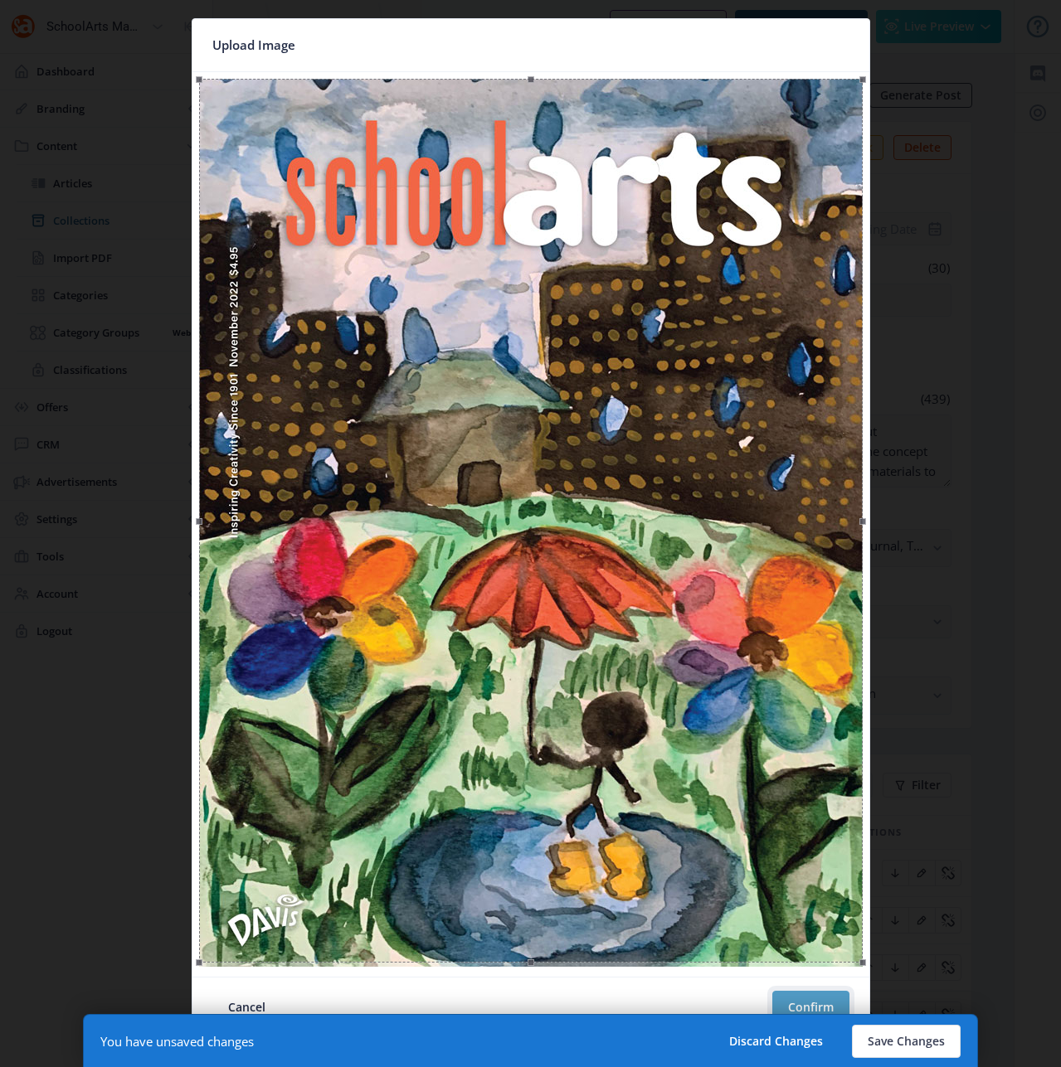
click at [810, 1004] on button "Confirm" at bounding box center [810, 1007] width 77 height 33
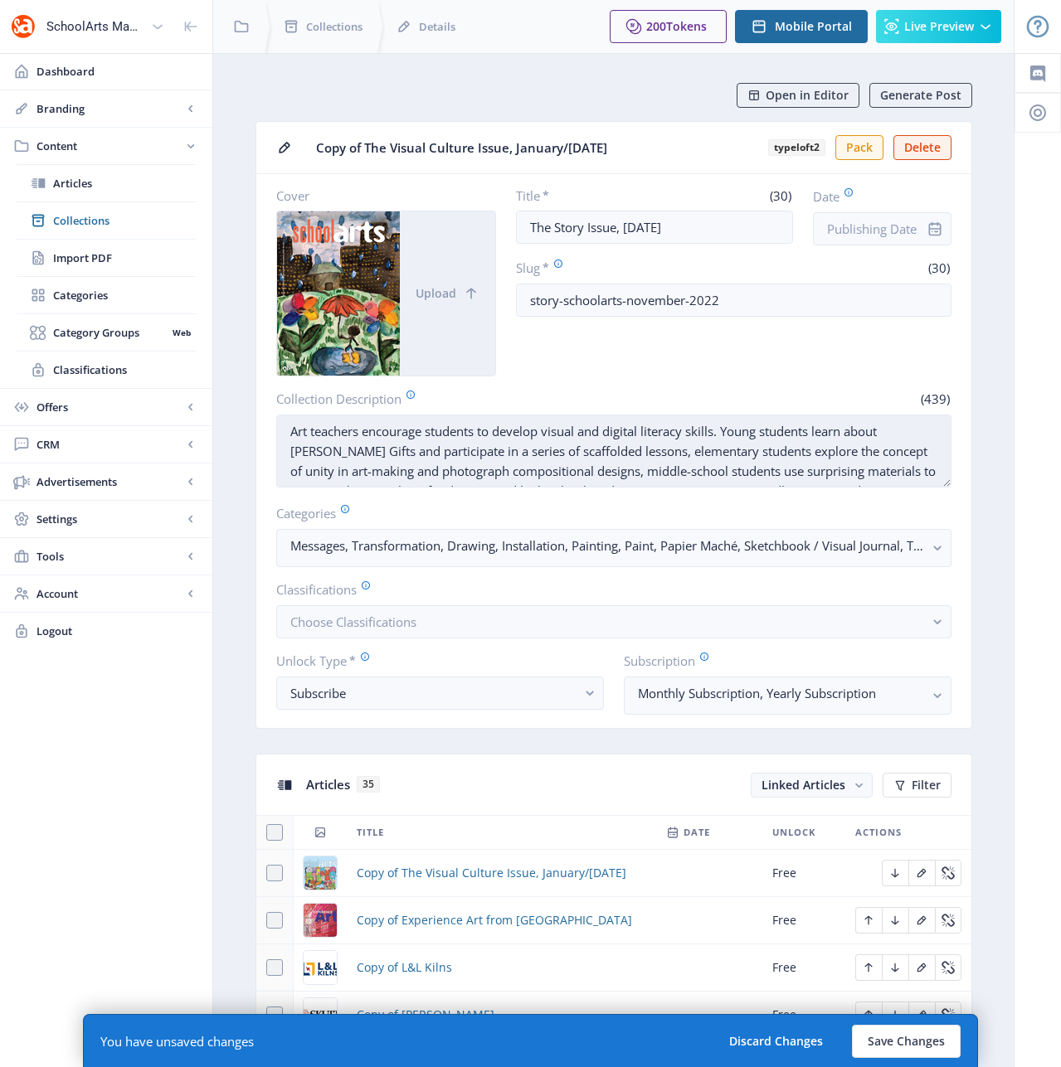
click at [535, 451] on textarea "Art teachers encourage students to develop visual and digital literacy skills. …" at bounding box center [613, 451] width 675 height 73
paste textarea "tell stories through their art. Young students listen to a read-aloud and creat…"
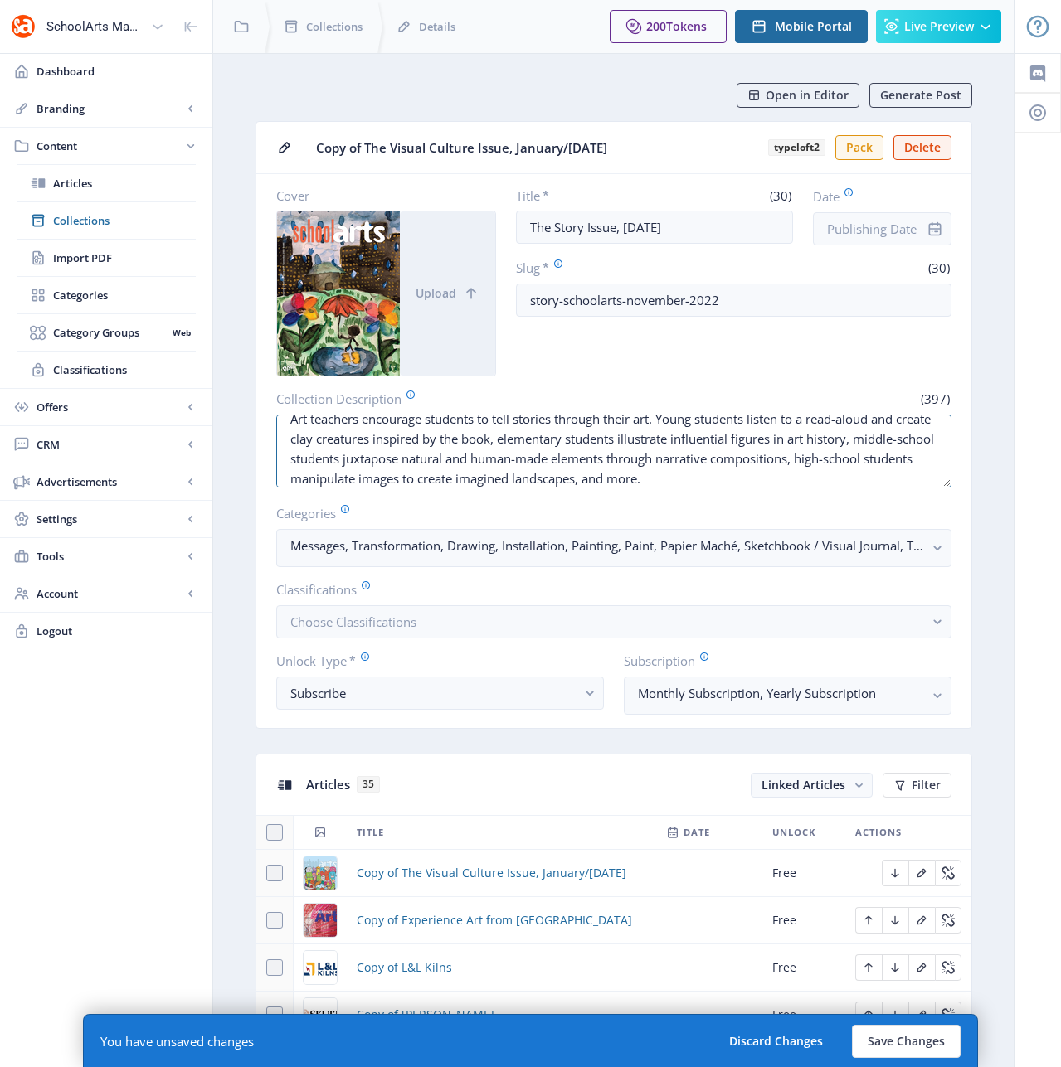
type textarea "Art teachers encourage students to tell stories through their art. Young studen…"
click at [710, 354] on div "Title * (30) The Story Issue, November 2022 Date Slug * (30) story-schoolarts-n…" at bounding box center [733, 281] width 435 height 189
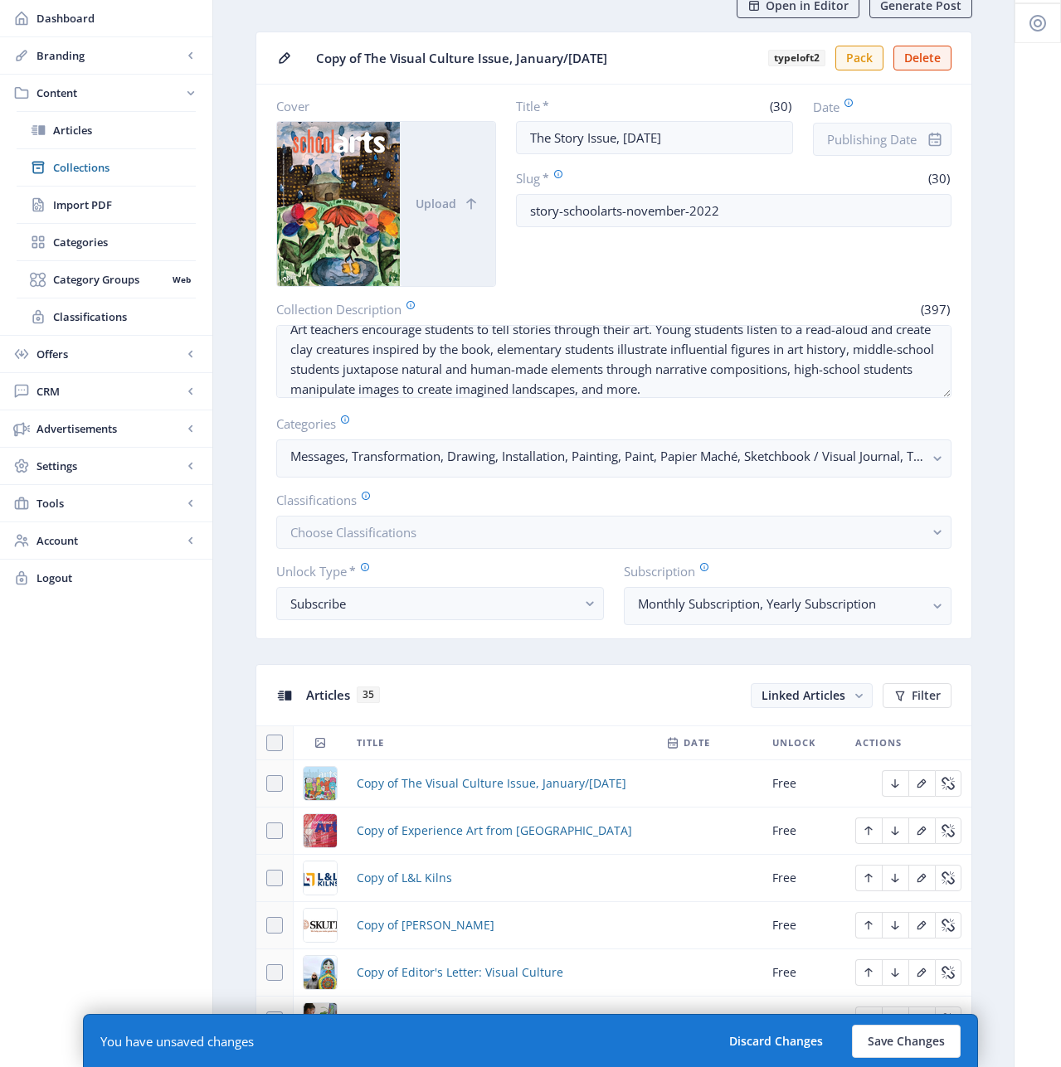
scroll to position [0, 0]
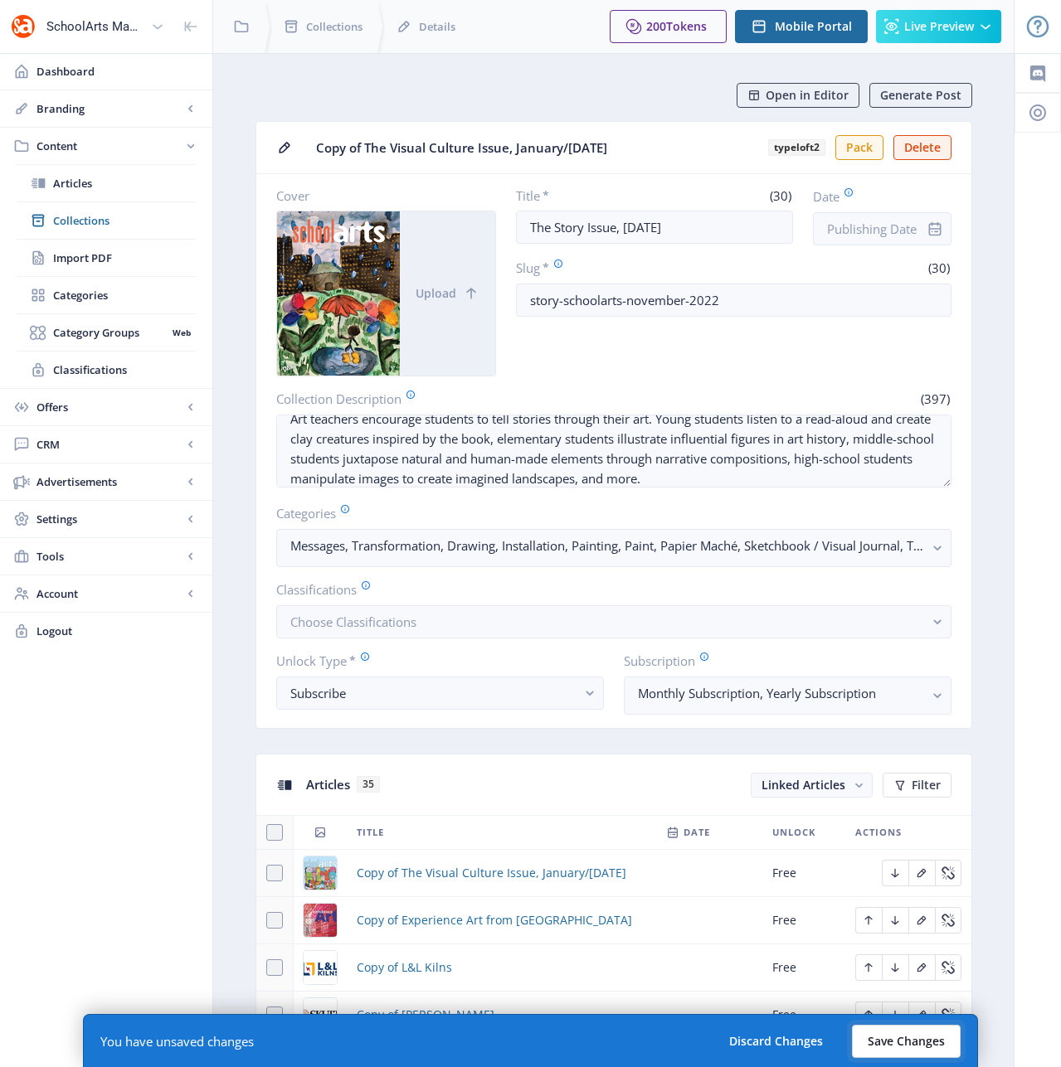
click at [907, 1038] on button "Save Changes" at bounding box center [906, 1041] width 109 height 33
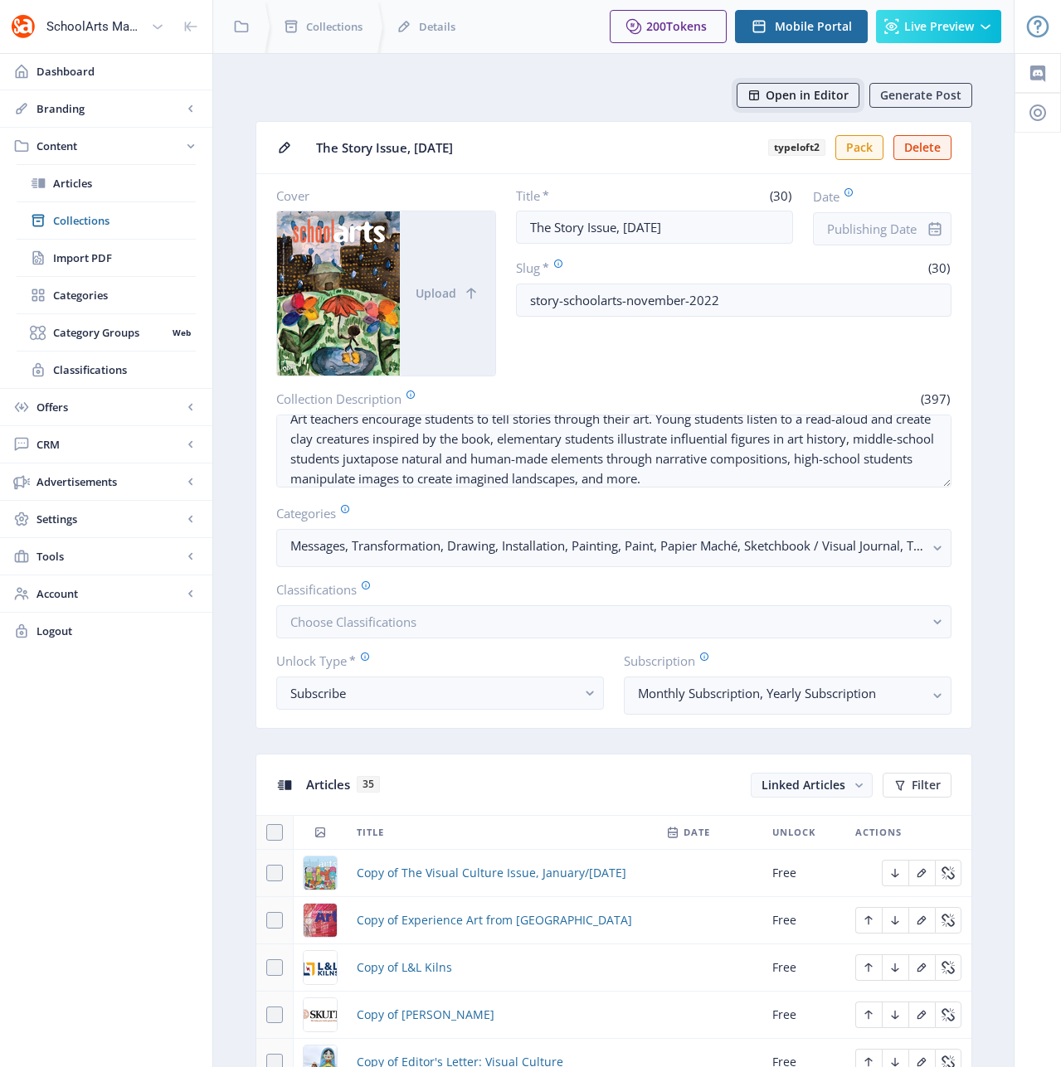
click at [790, 96] on span "Open in Editor" at bounding box center [807, 95] width 83 height 13
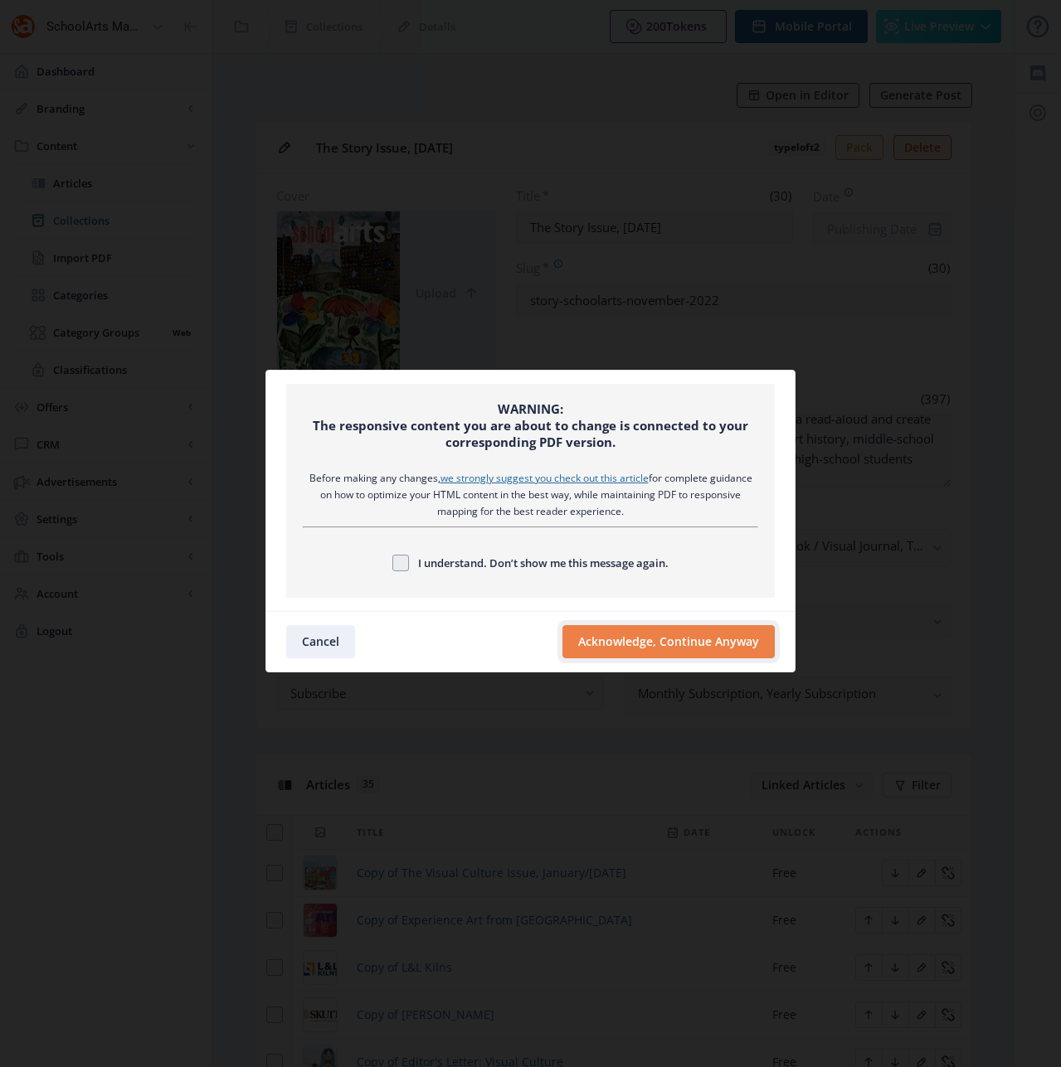
click at [670, 636] on button "Acknowledge, Continue Anyway" at bounding box center [668, 641] width 212 height 33
